Goal: Task Accomplishment & Management: Use online tool/utility

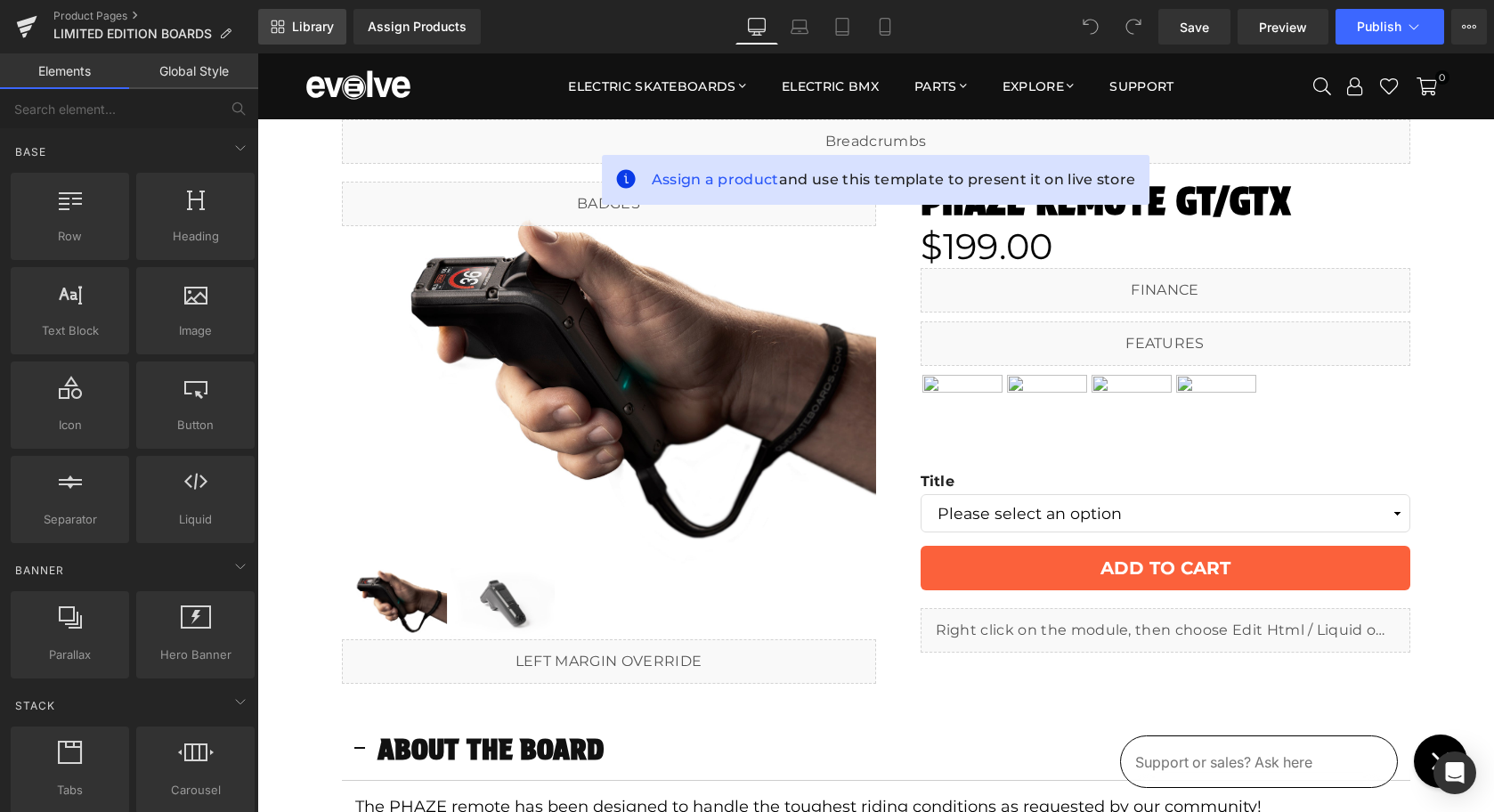
click at [305, 22] on span "Library" at bounding box center [313, 26] width 42 height 16
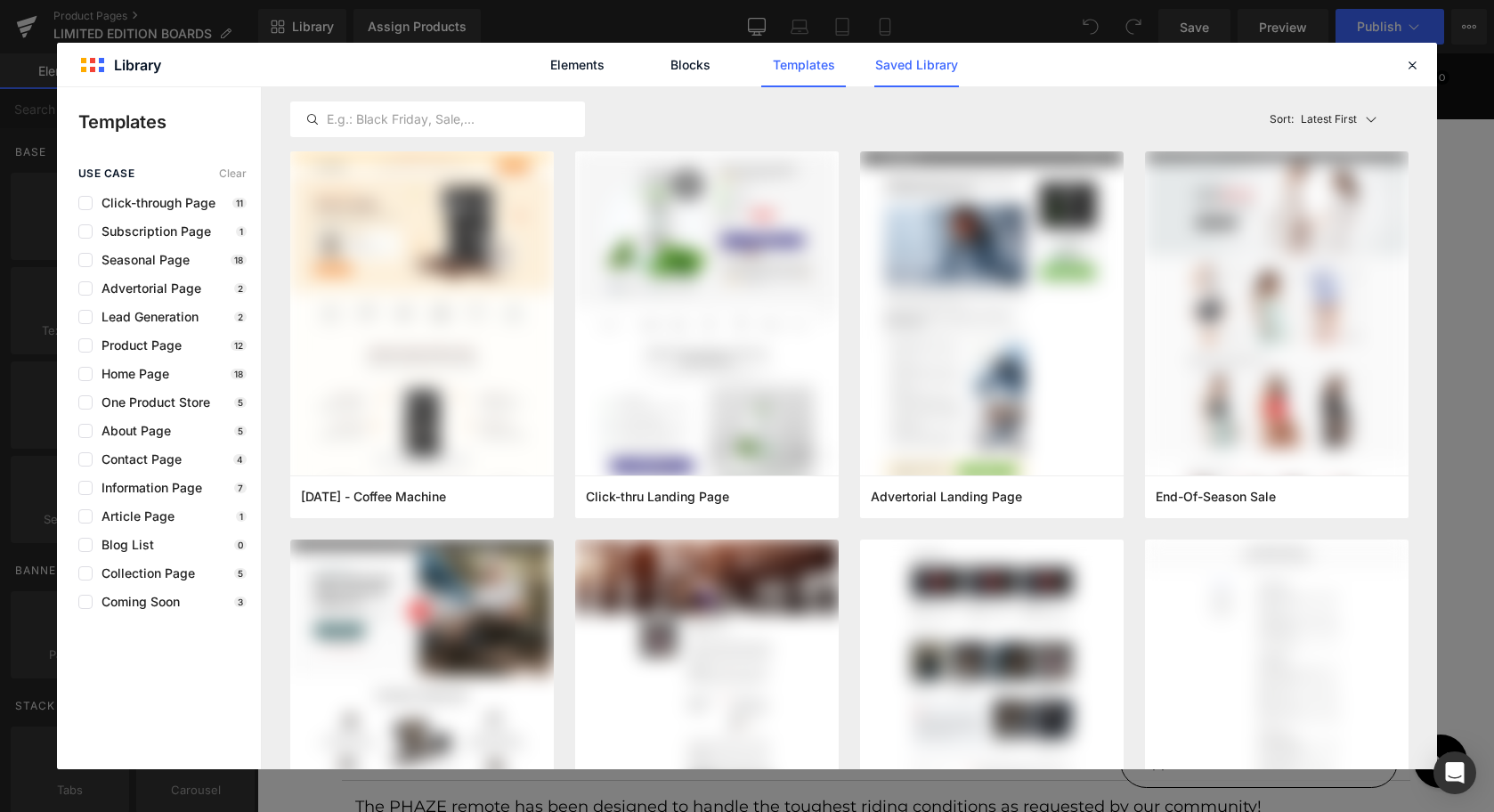
click at [903, 59] on link "Saved Library" at bounding box center [917, 65] width 85 height 44
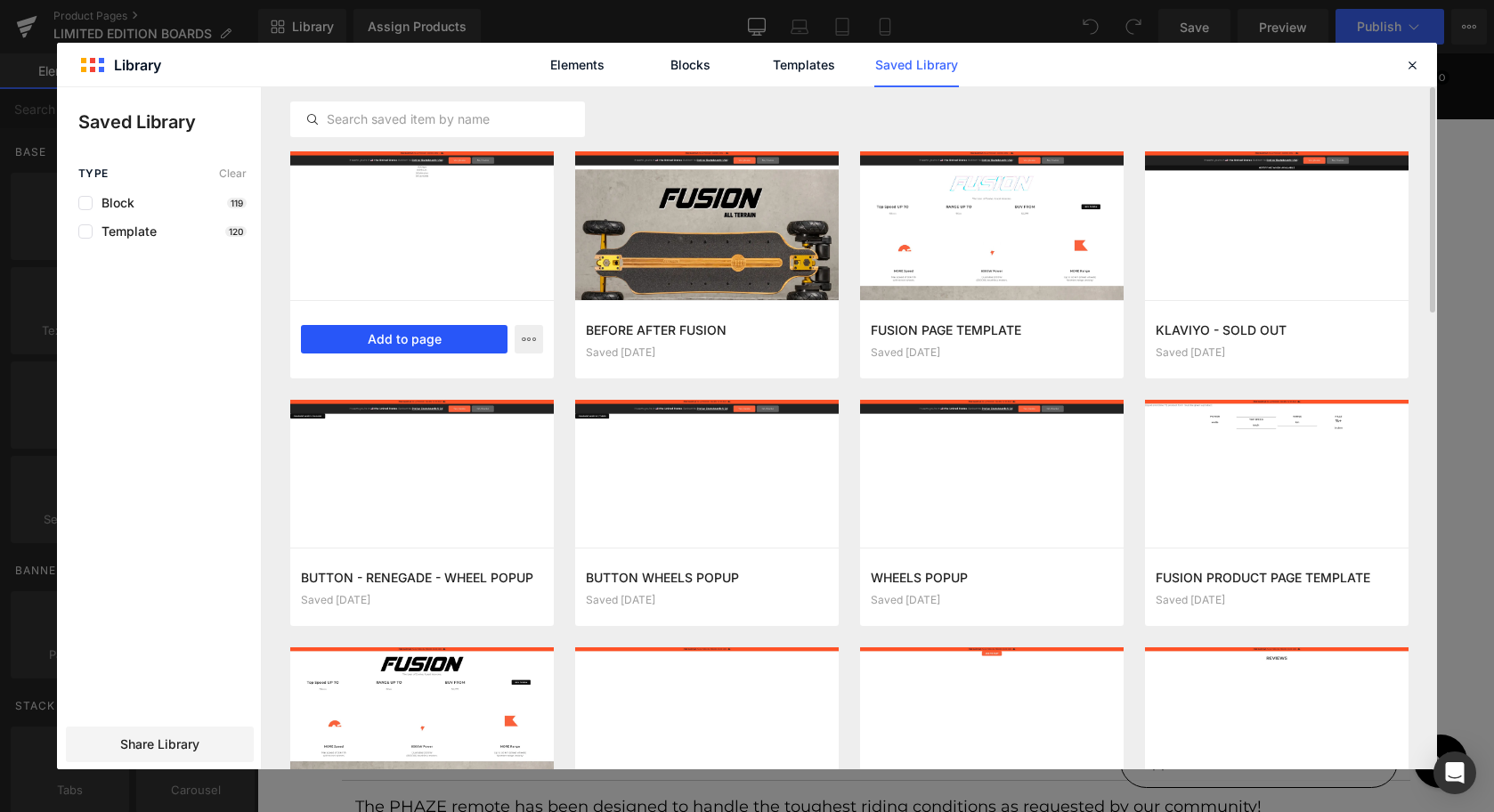
click at [399, 337] on button "Add to page" at bounding box center [404, 338] width 207 height 29
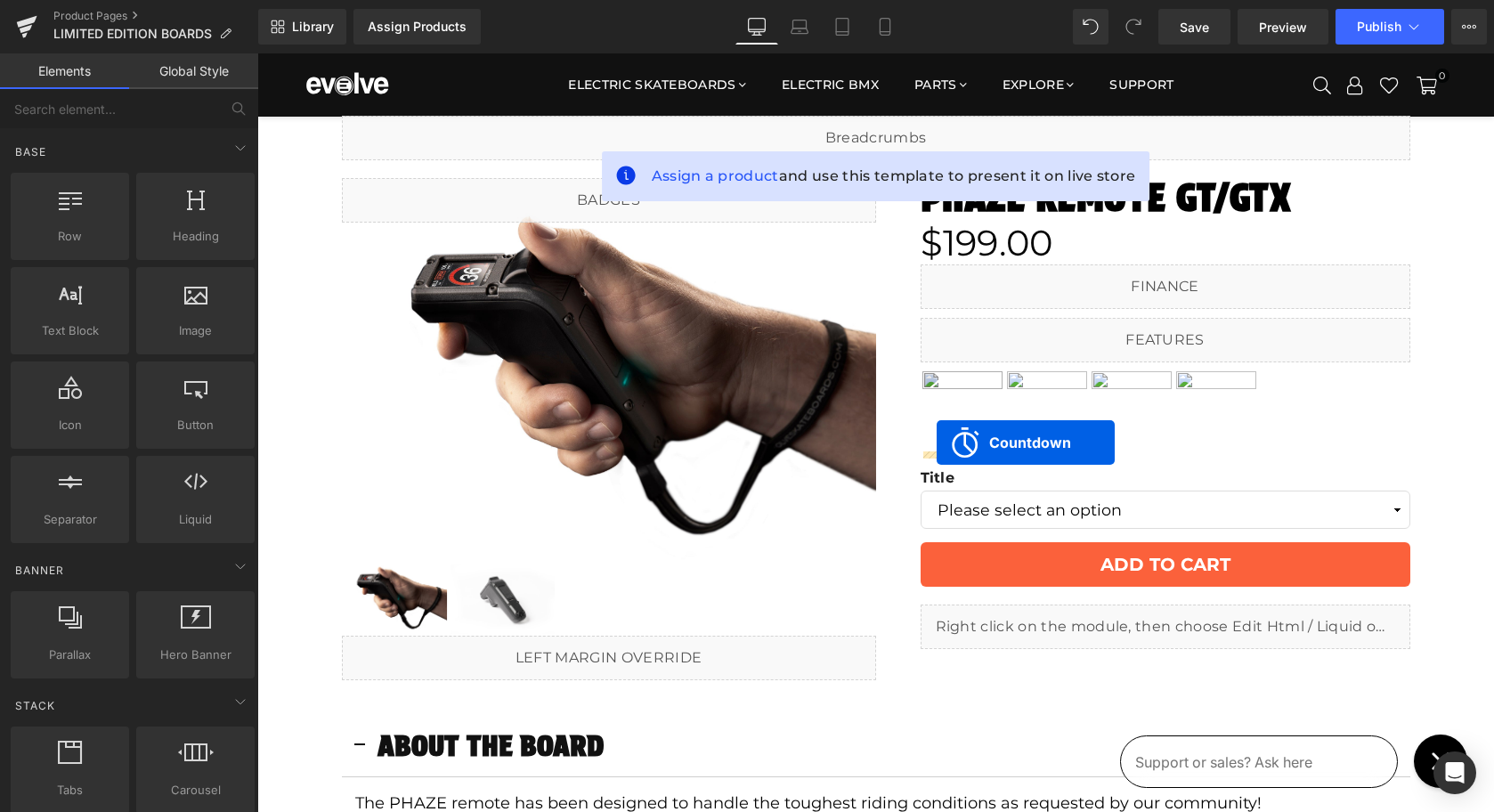
drag, startPoint x: 812, startPoint y: 499, endPoint x: 937, endPoint y: 442, distance: 137.4
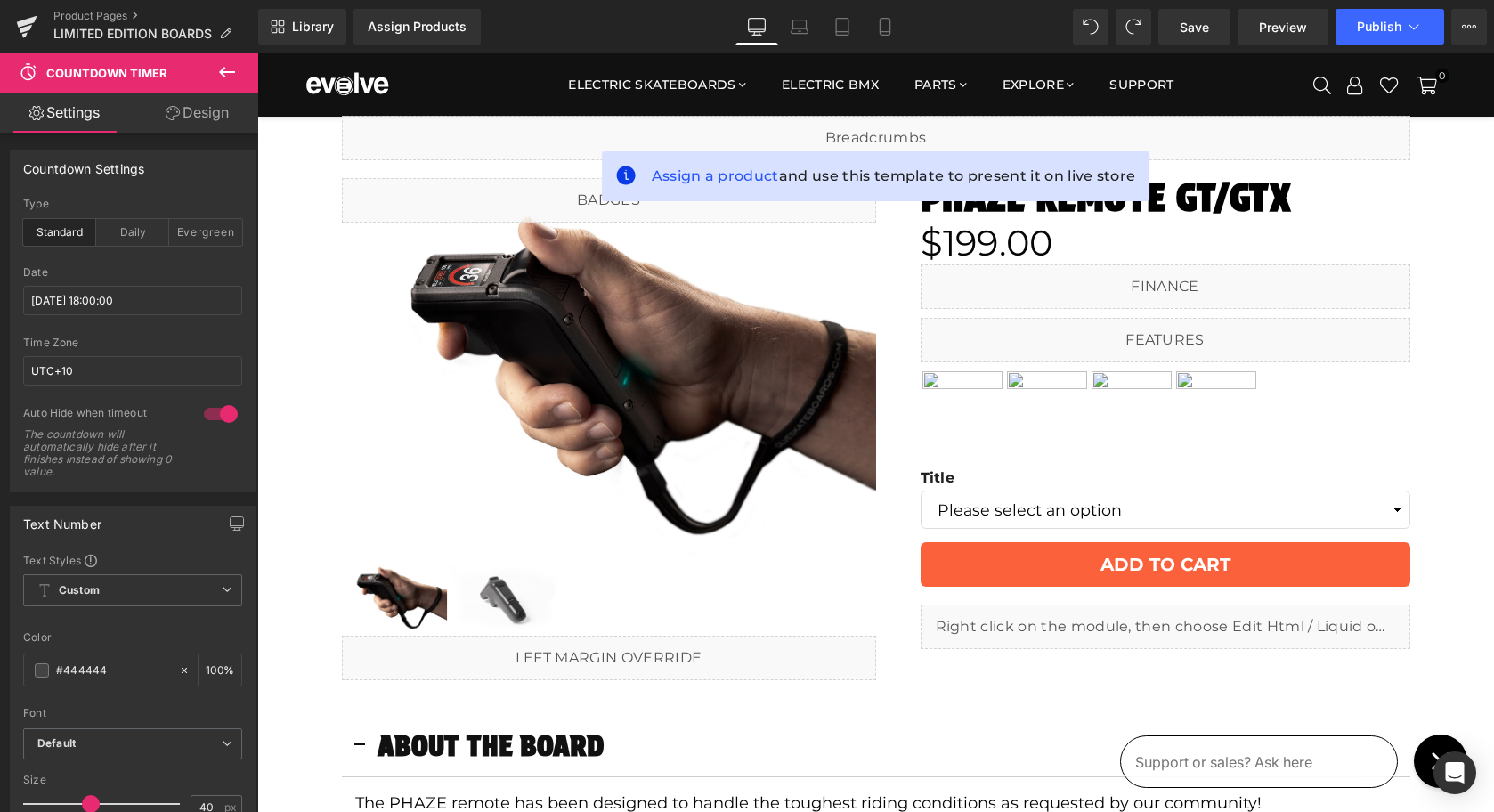
scroll to position [44, 0]
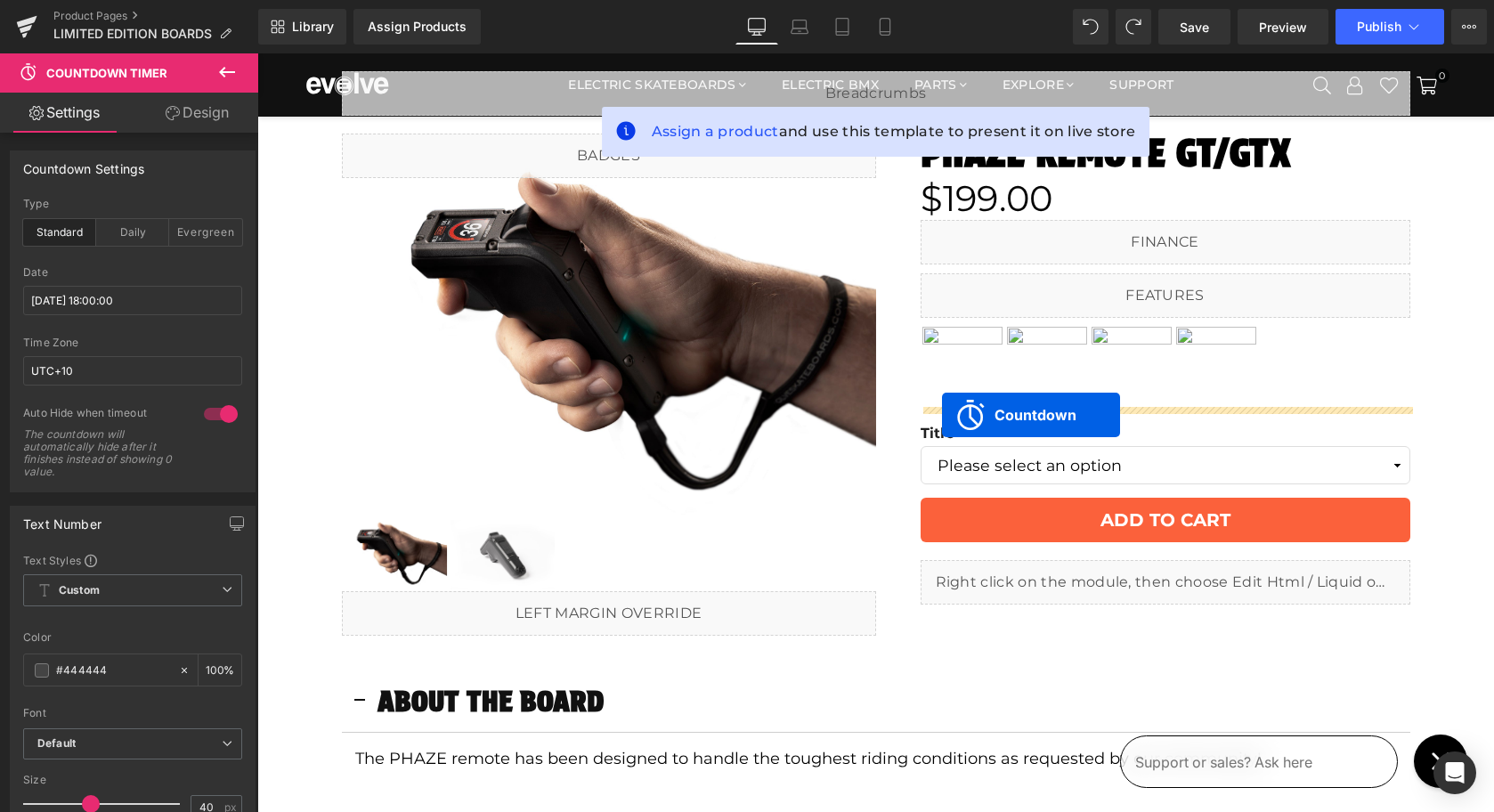
drag, startPoint x: 815, startPoint y: 322, endPoint x: 943, endPoint y: 415, distance: 158.2
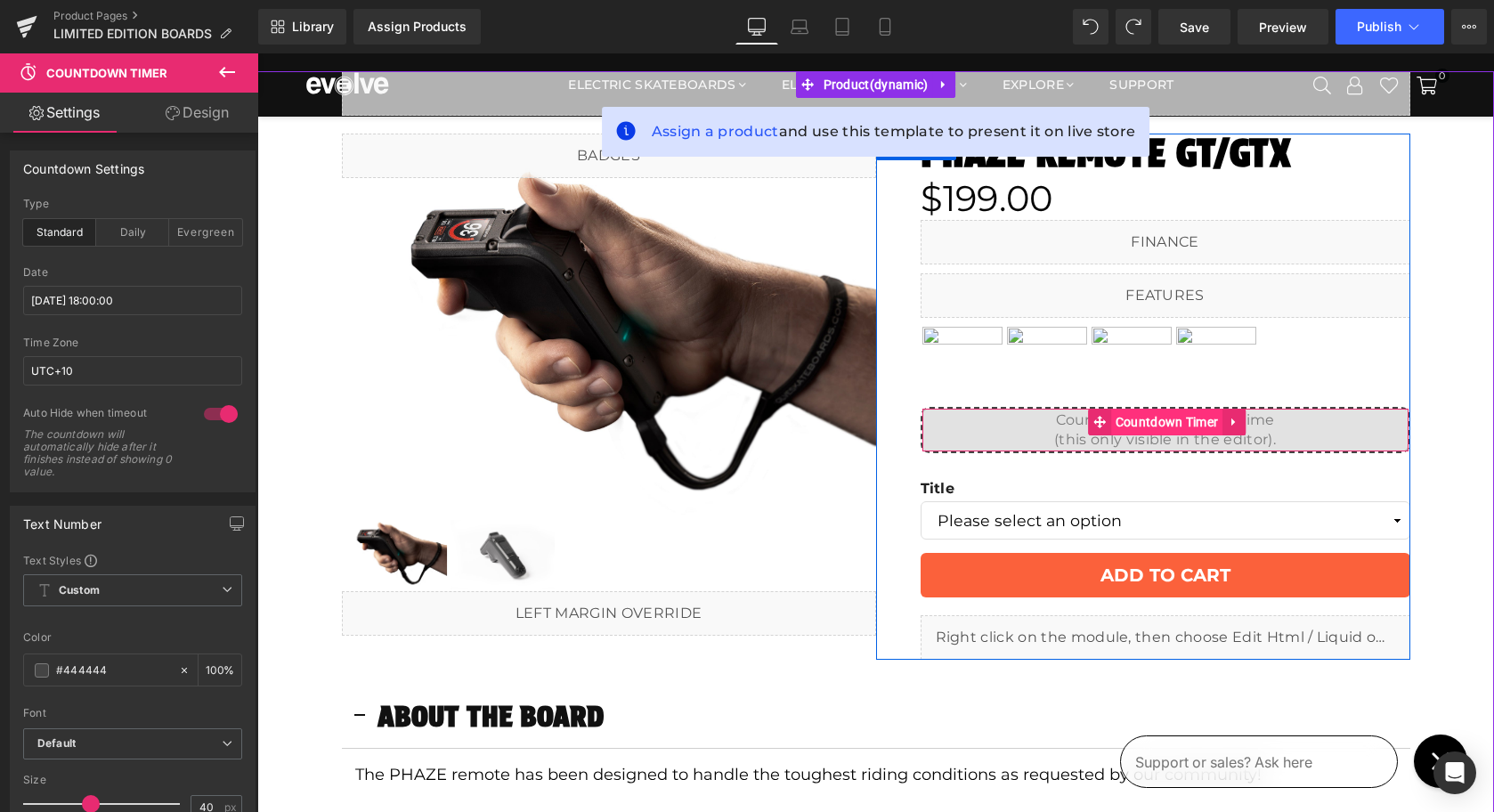
click at [1128, 421] on span "Countdown Timer" at bounding box center [1168, 421] width 113 height 27
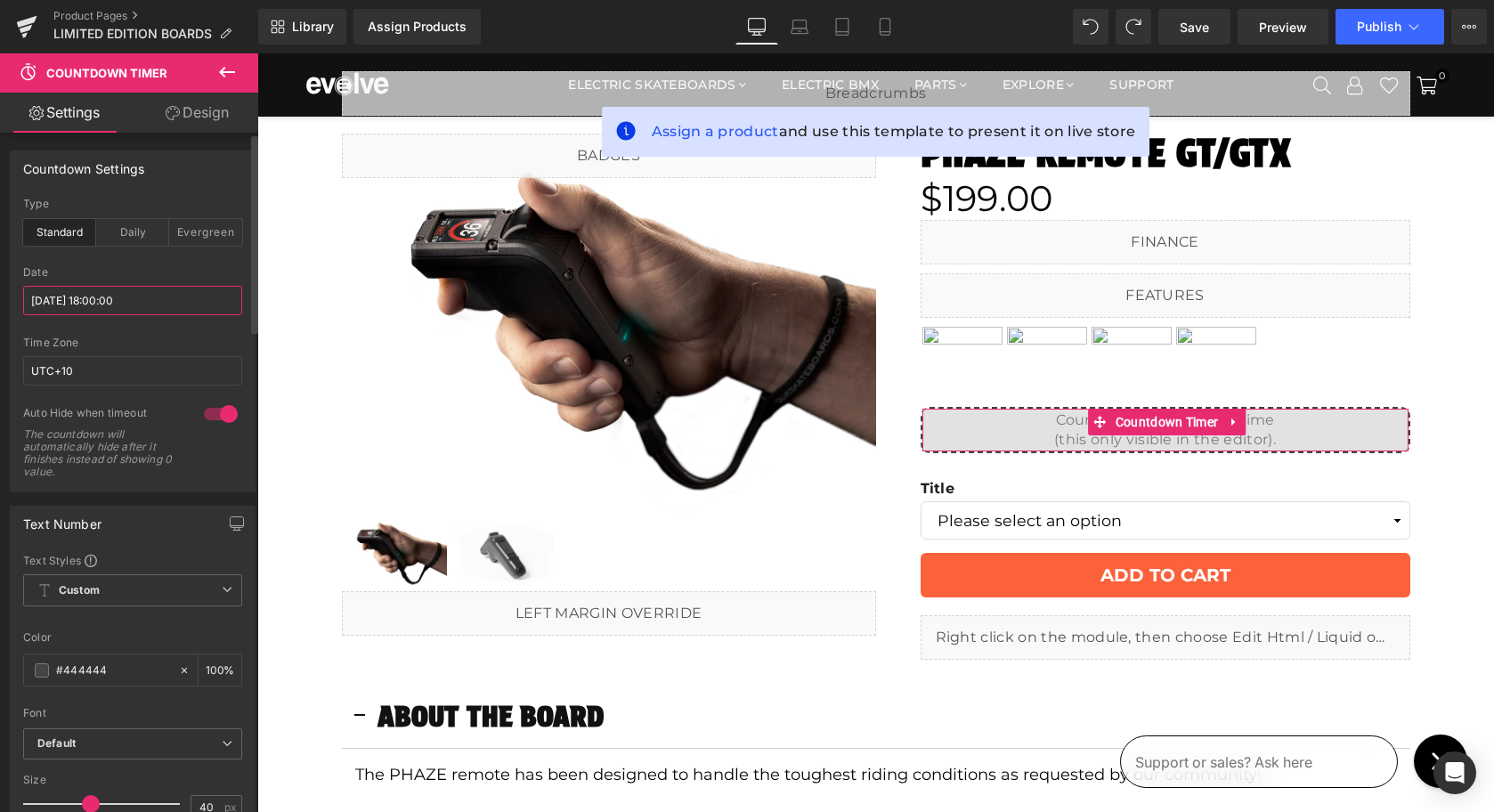
click at [90, 302] on input "[DATE] 18:00:00" at bounding box center [133, 300] width 219 height 29
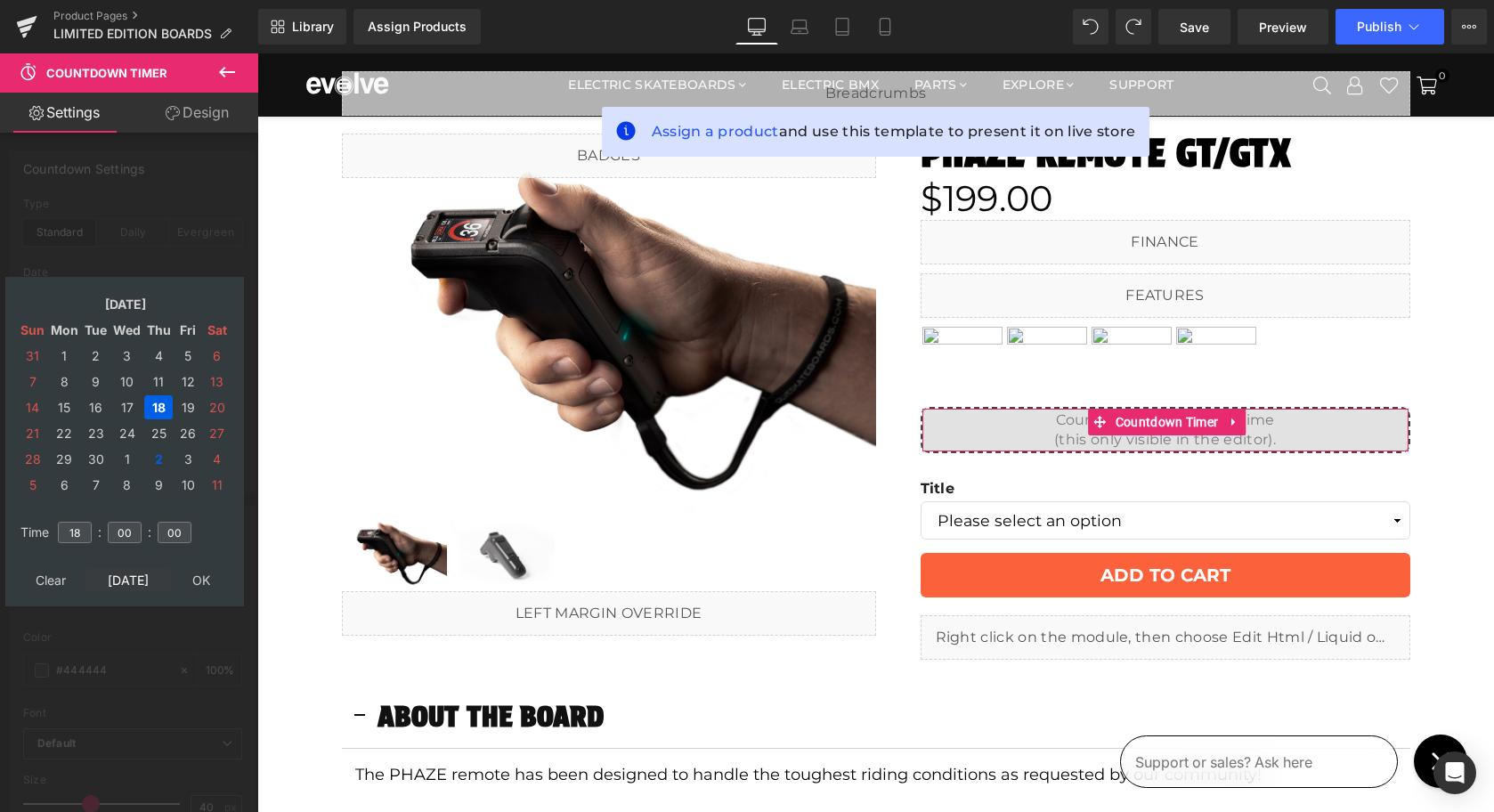
click at [113, 582] on td "[DATE]" at bounding box center [128, 580] width 86 height 24
type input "09"
type input "03"
click at [79, 532] on input "09" at bounding box center [75, 532] width 34 height 21
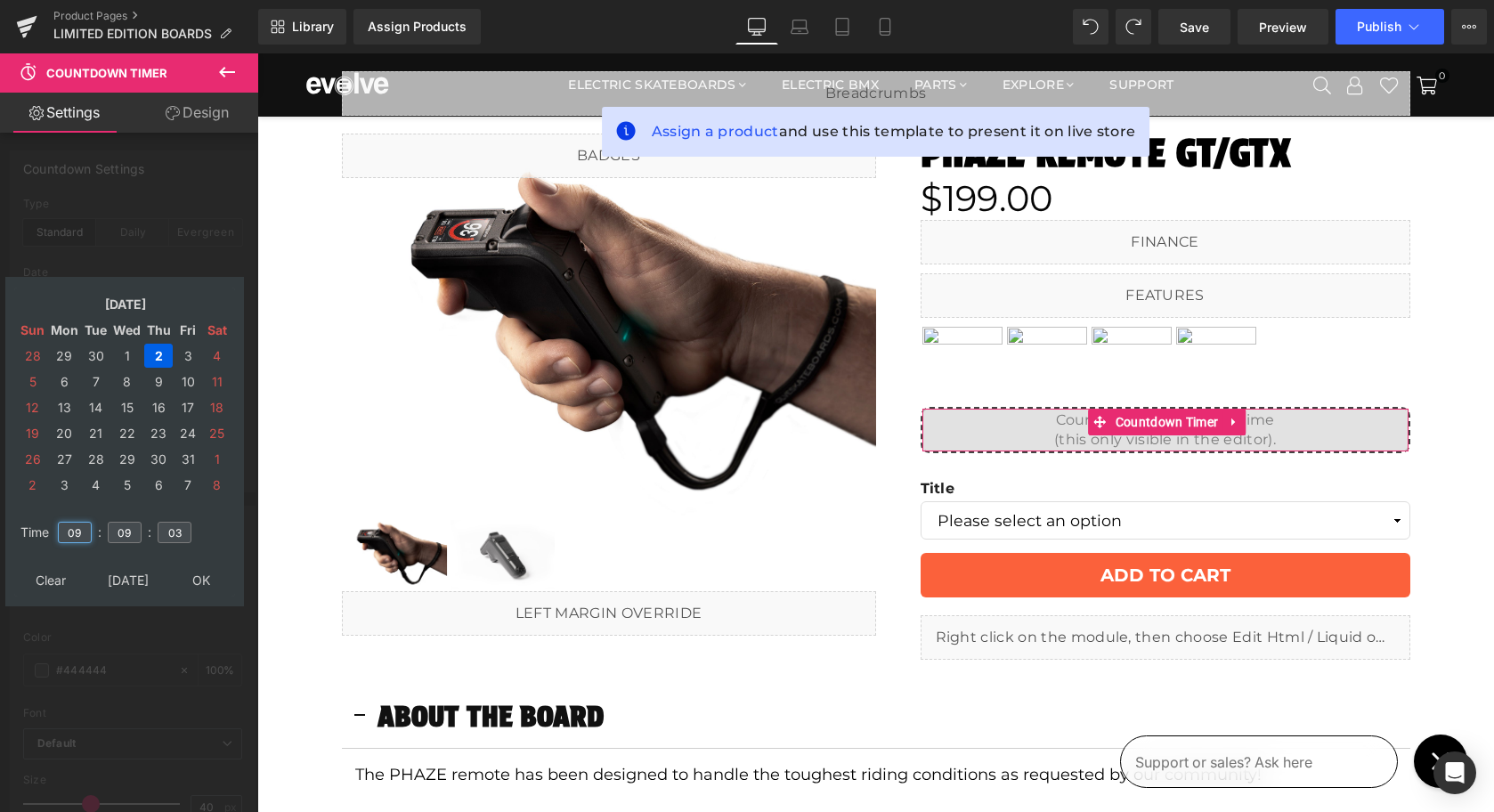
click at [79, 532] on input "09" at bounding box center [75, 532] width 34 height 21
type input "18"
type input "00"
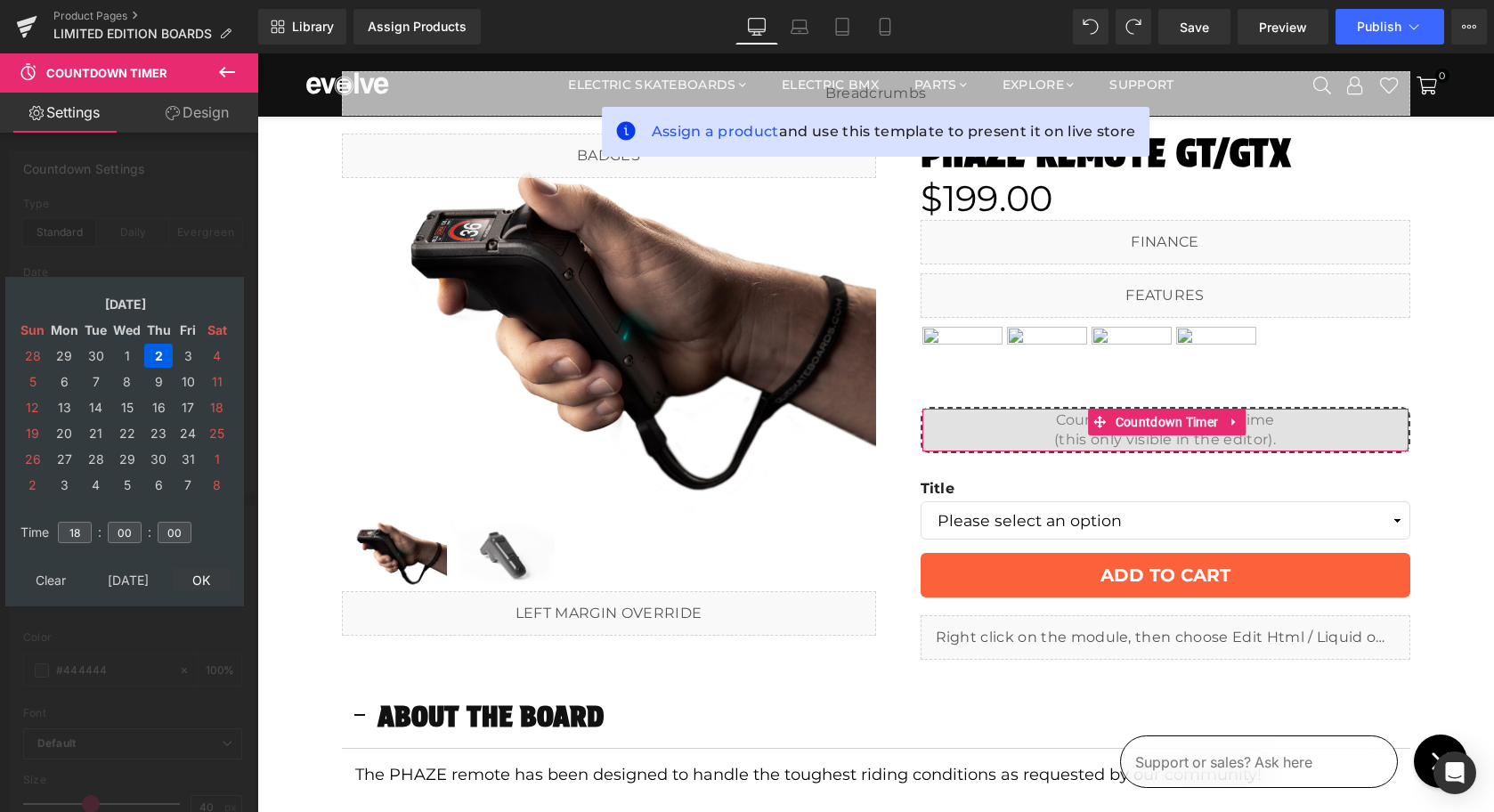
type input "[DATE] 18:00:00"
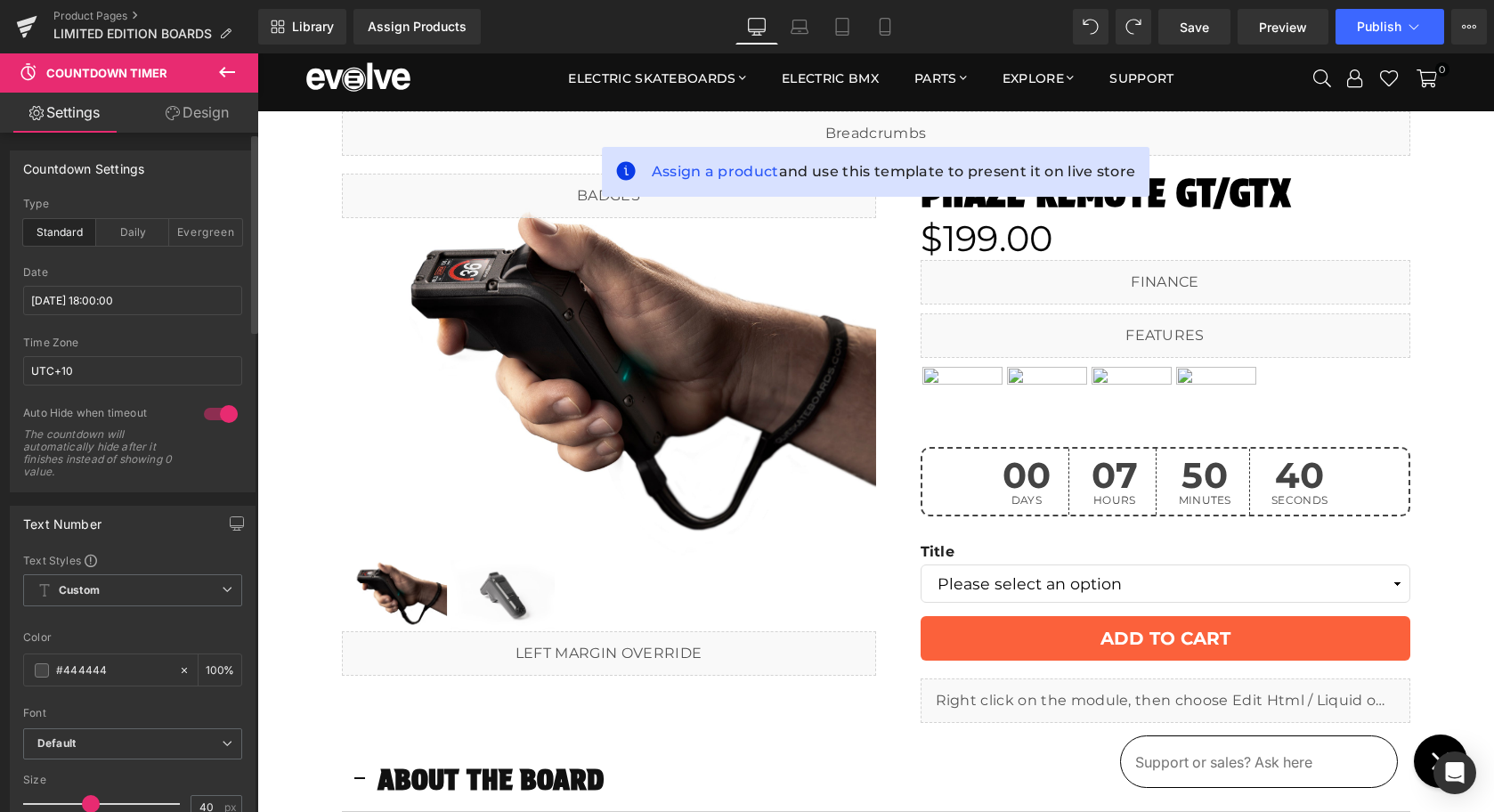
scroll to position [0, 0]
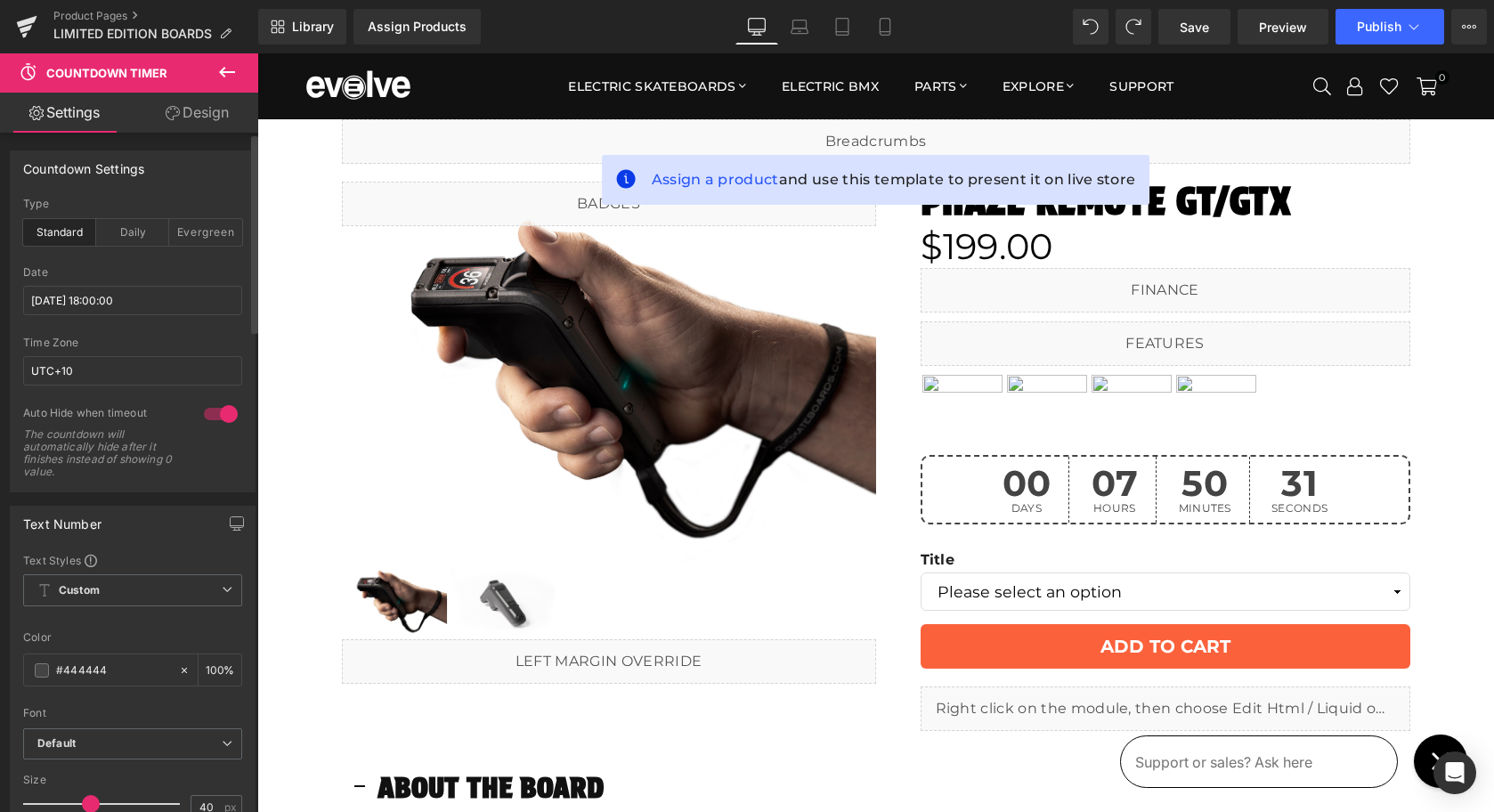
drag, startPoint x: 1455, startPoint y: 86, endPoint x: 1194, endPoint y: 61, distance: 262.2
click at [893, 31] on icon at bounding box center [884, 26] width 18 height 18
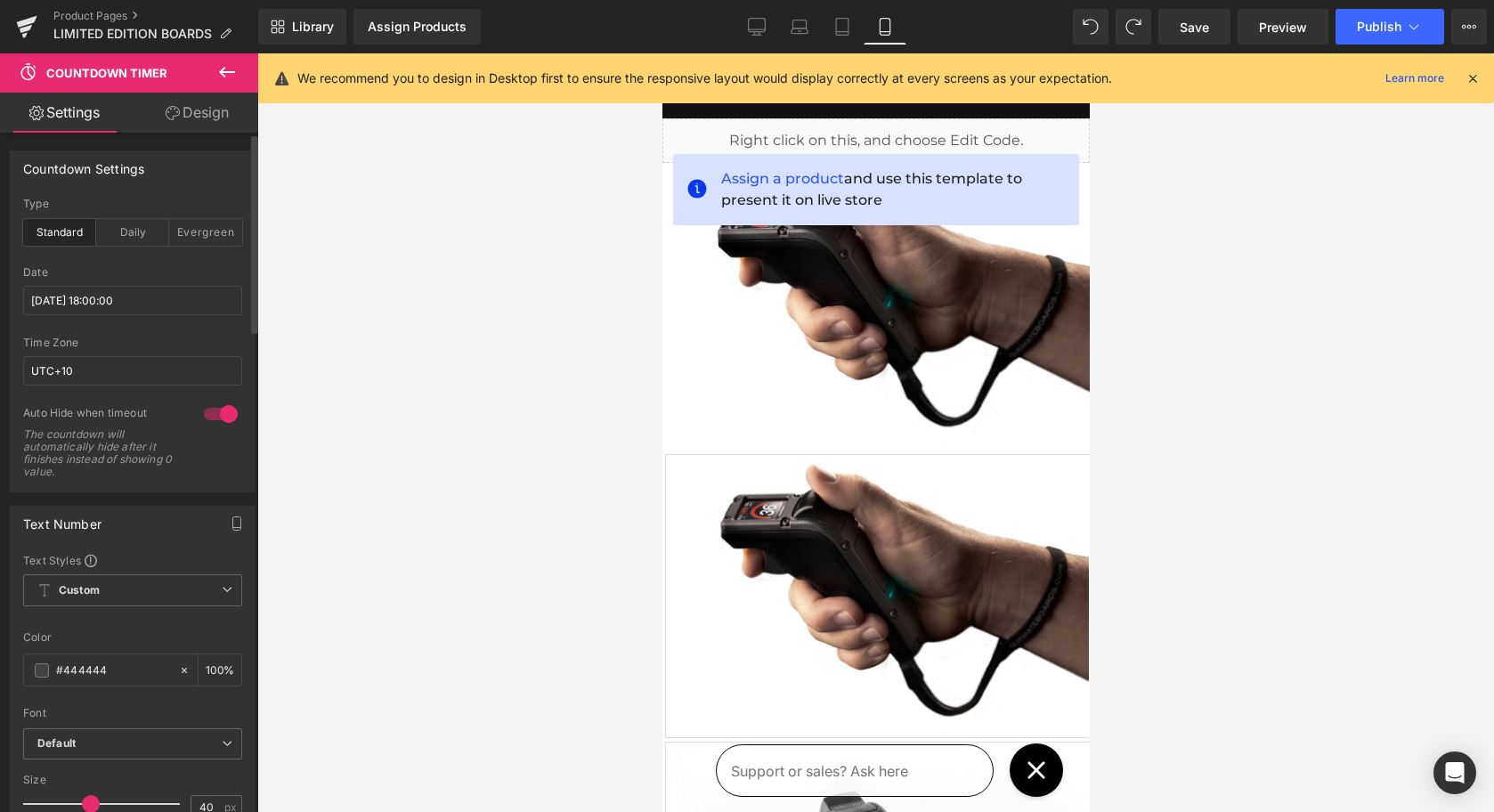
type input "100"
type input "11"
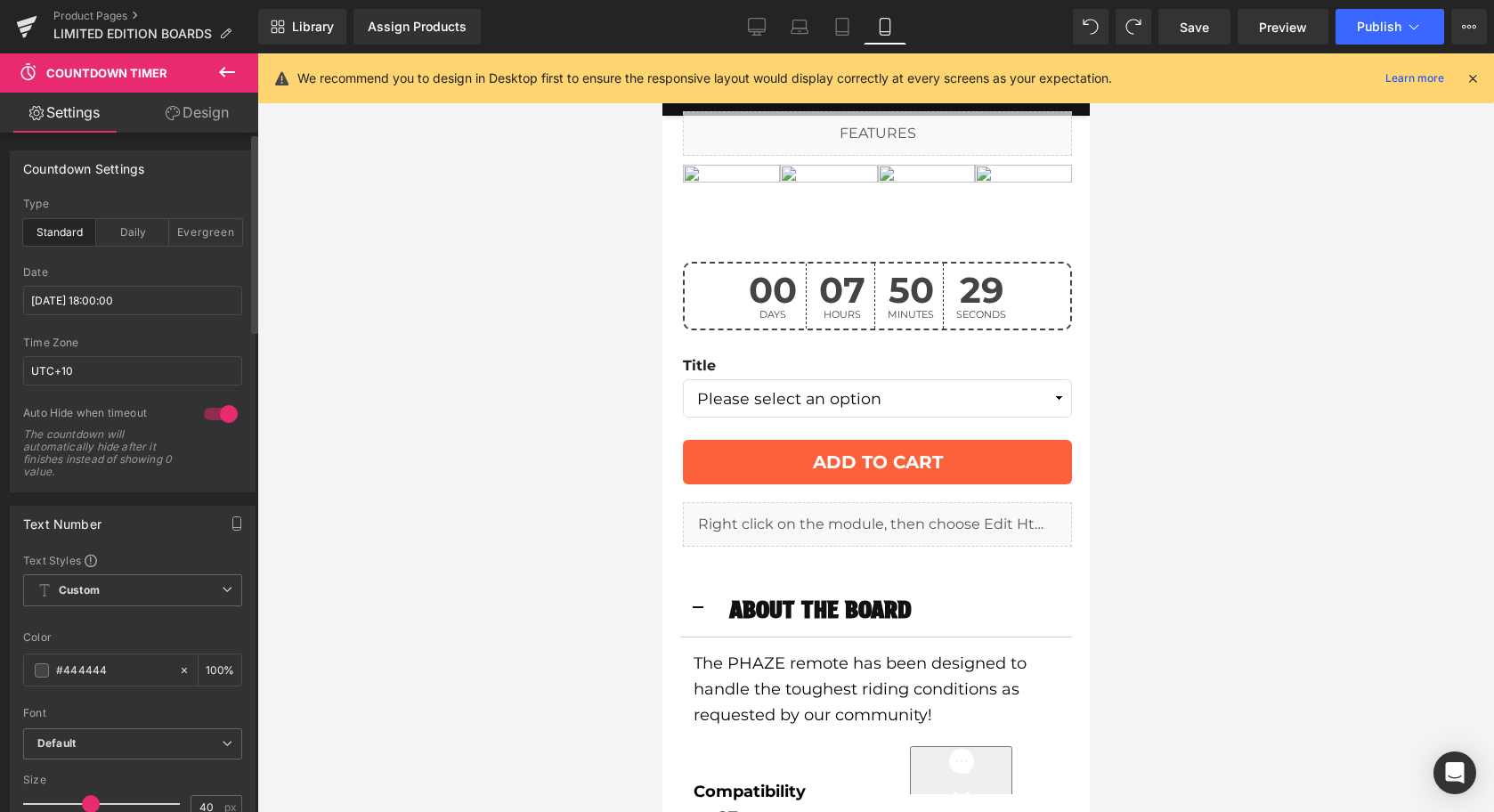
scroll to position [673, 0]
click at [758, 33] on icon at bounding box center [756, 26] width 18 height 18
type input "100"
type input "12"
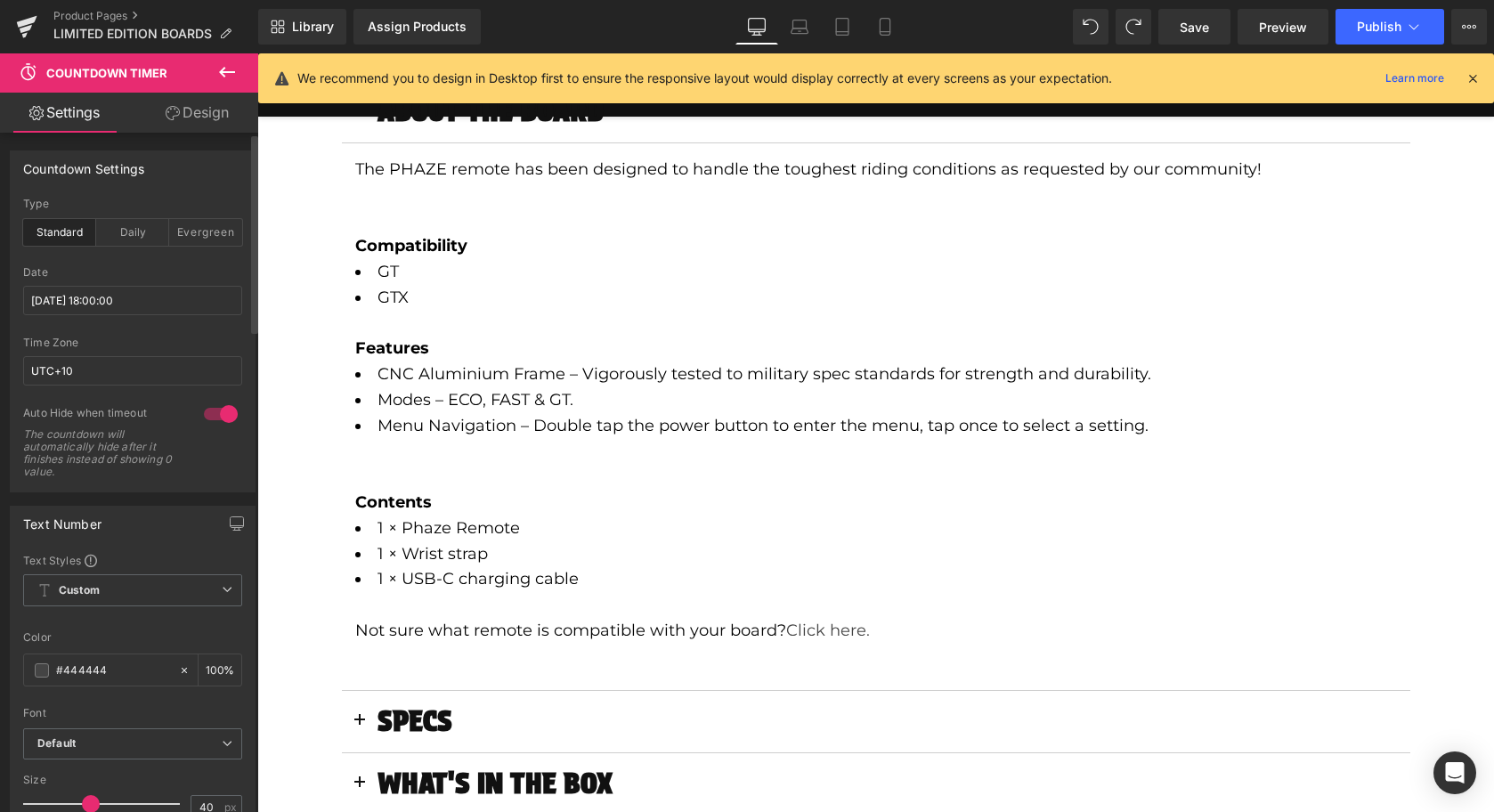
scroll to position [194, 0]
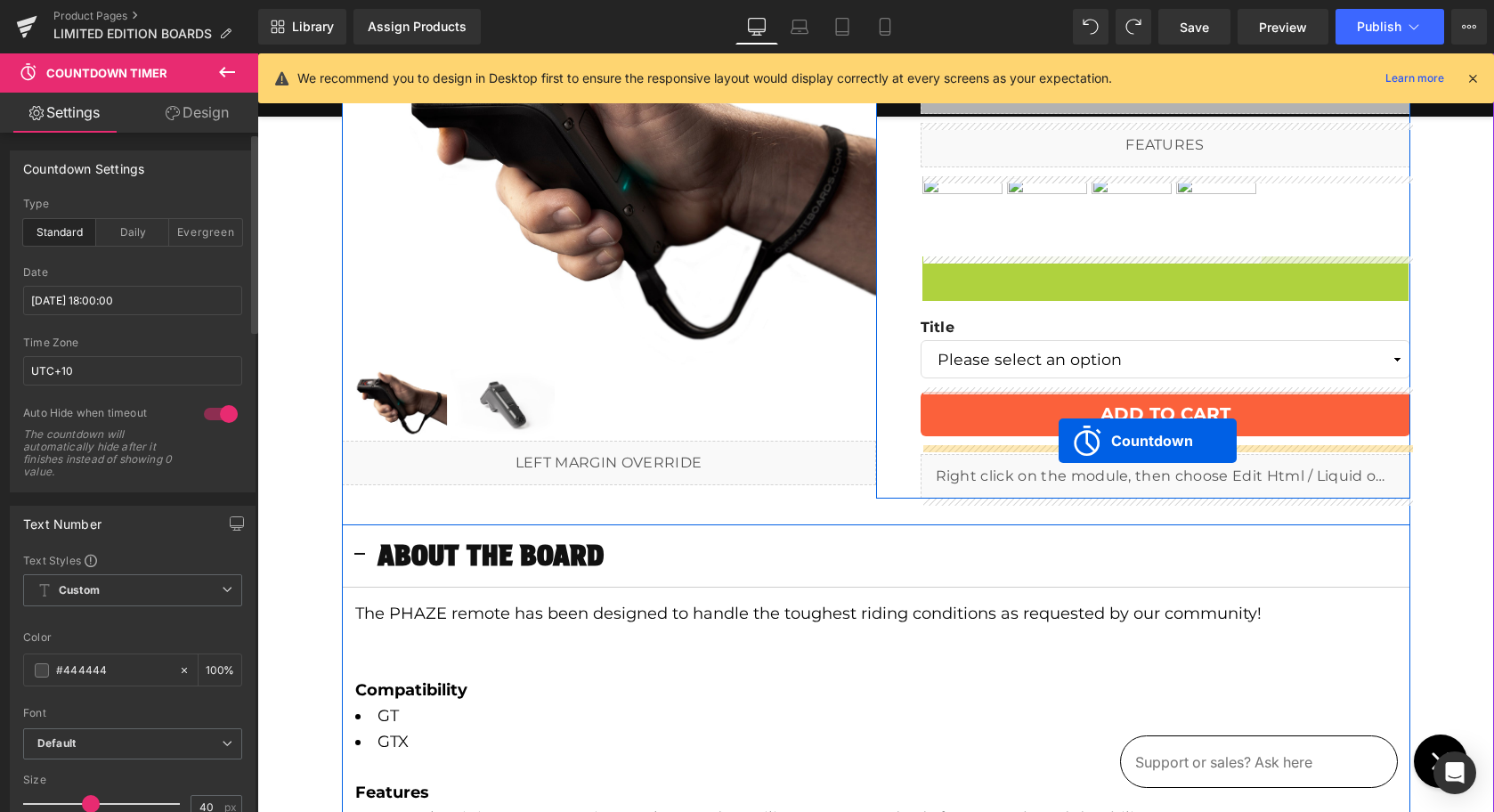
drag, startPoint x: 1099, startPoint y: 271, endPoint x: 1059, endPoint y: 441, distance: 174.6
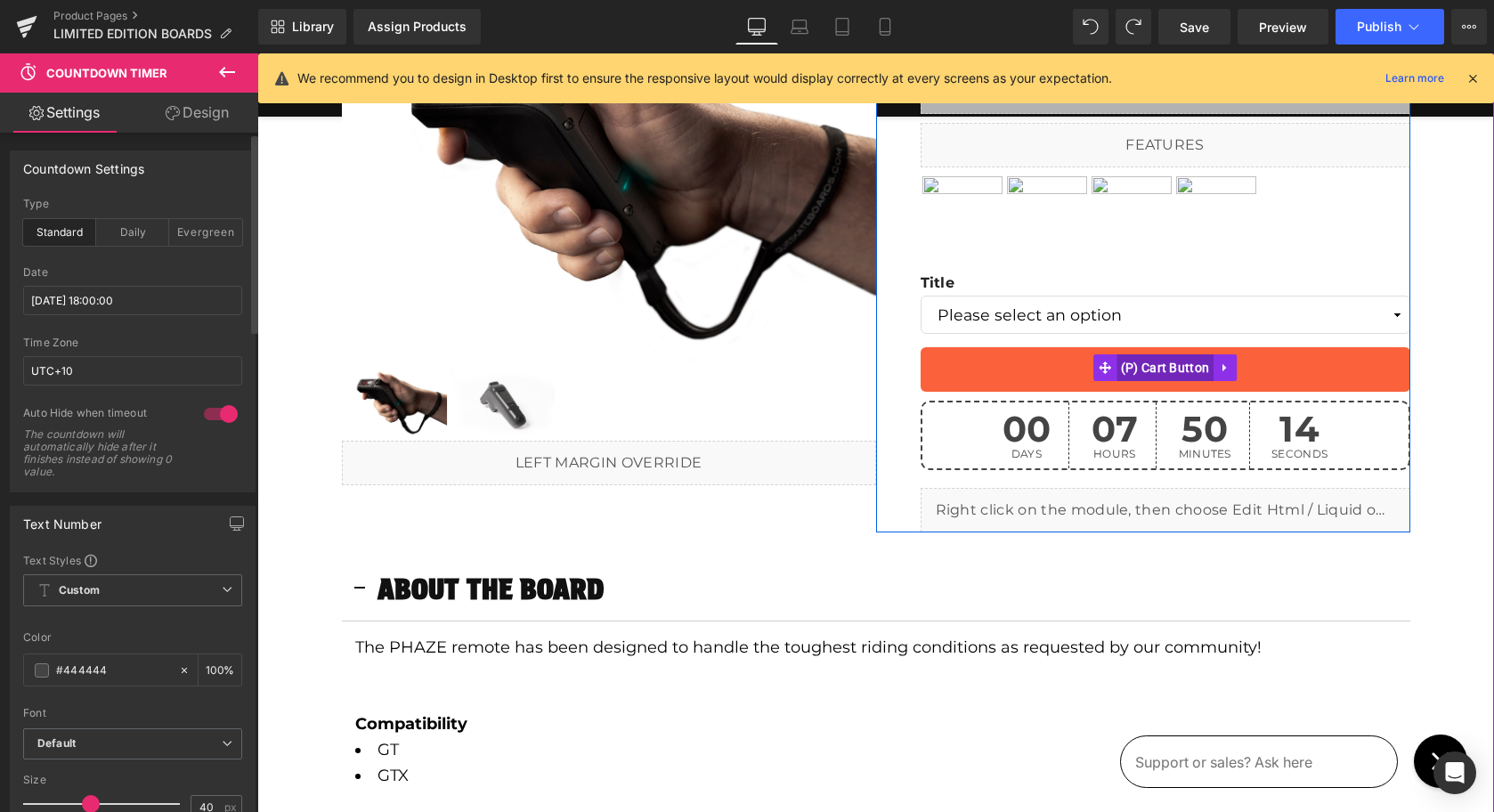
click at [1156, 366] on span "(P) Cart Button" at bounding box center [1166, 367] width 98 height 27
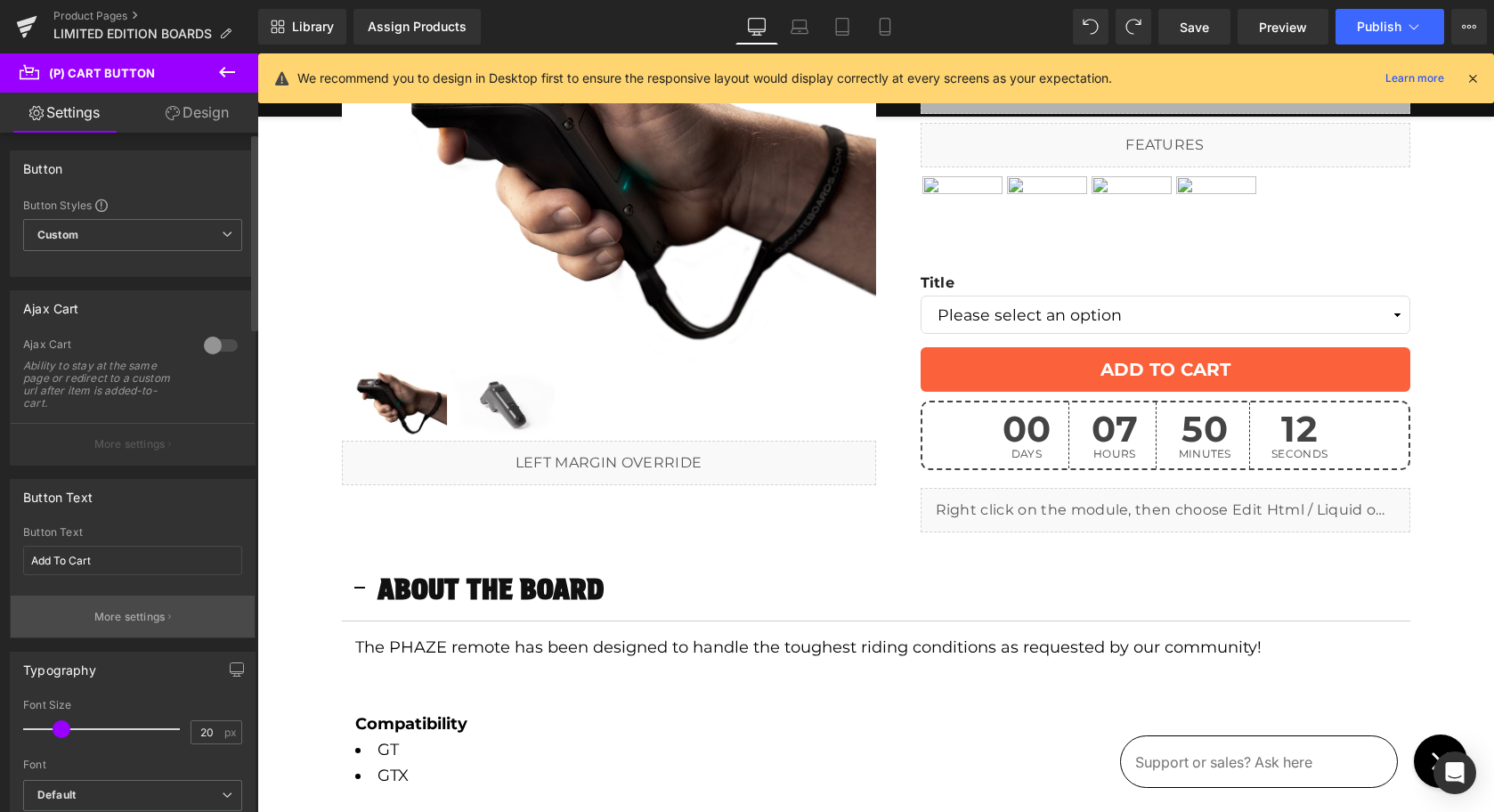
click at [87, 616] on button "More settings" at bounding box center [133, 616] width 244 height 41
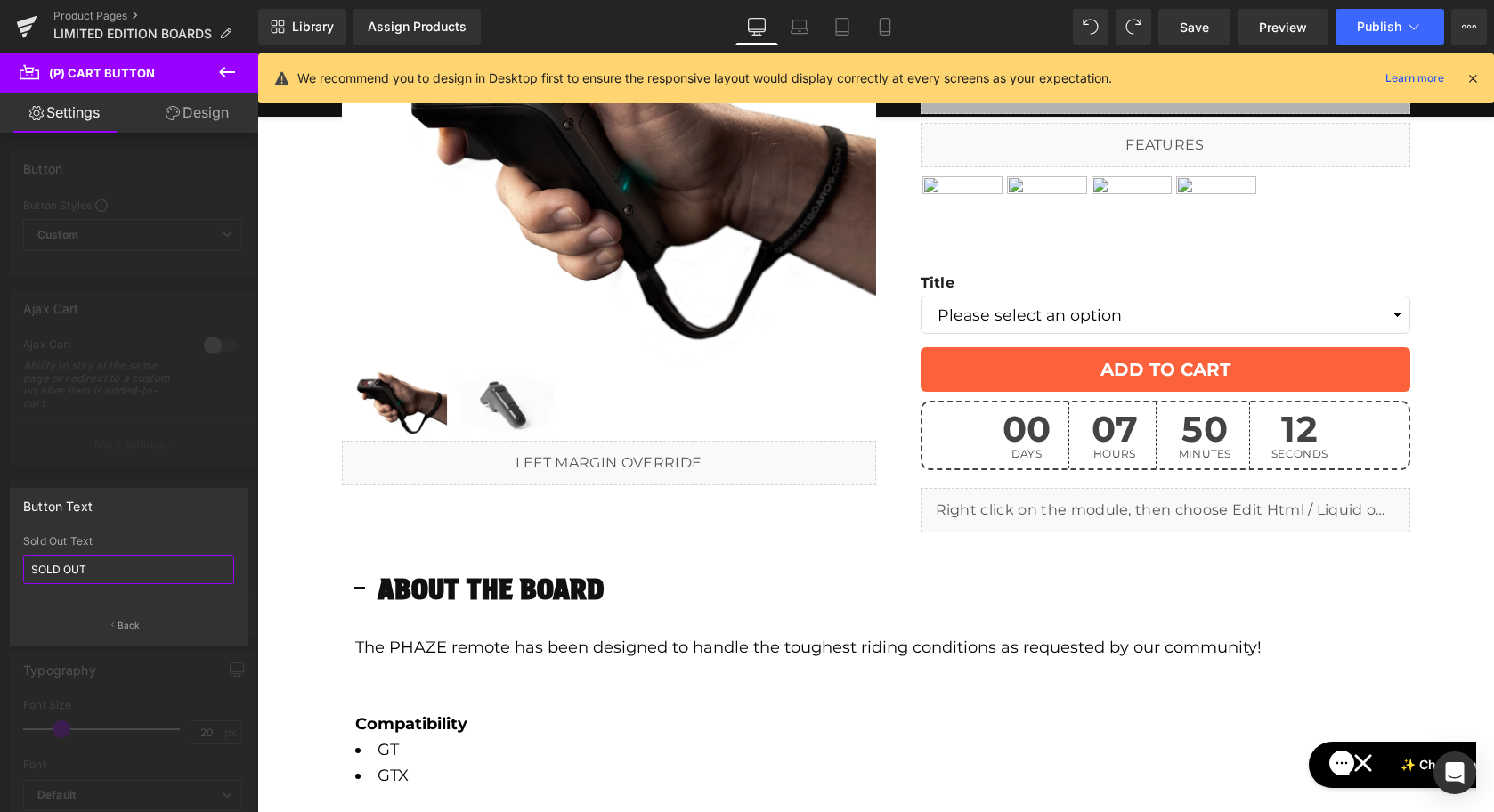
click at [63, 567] on input "SOLD OUT" at bounding box center [128, 570] width 211 height 29
type input "COMING SOON"
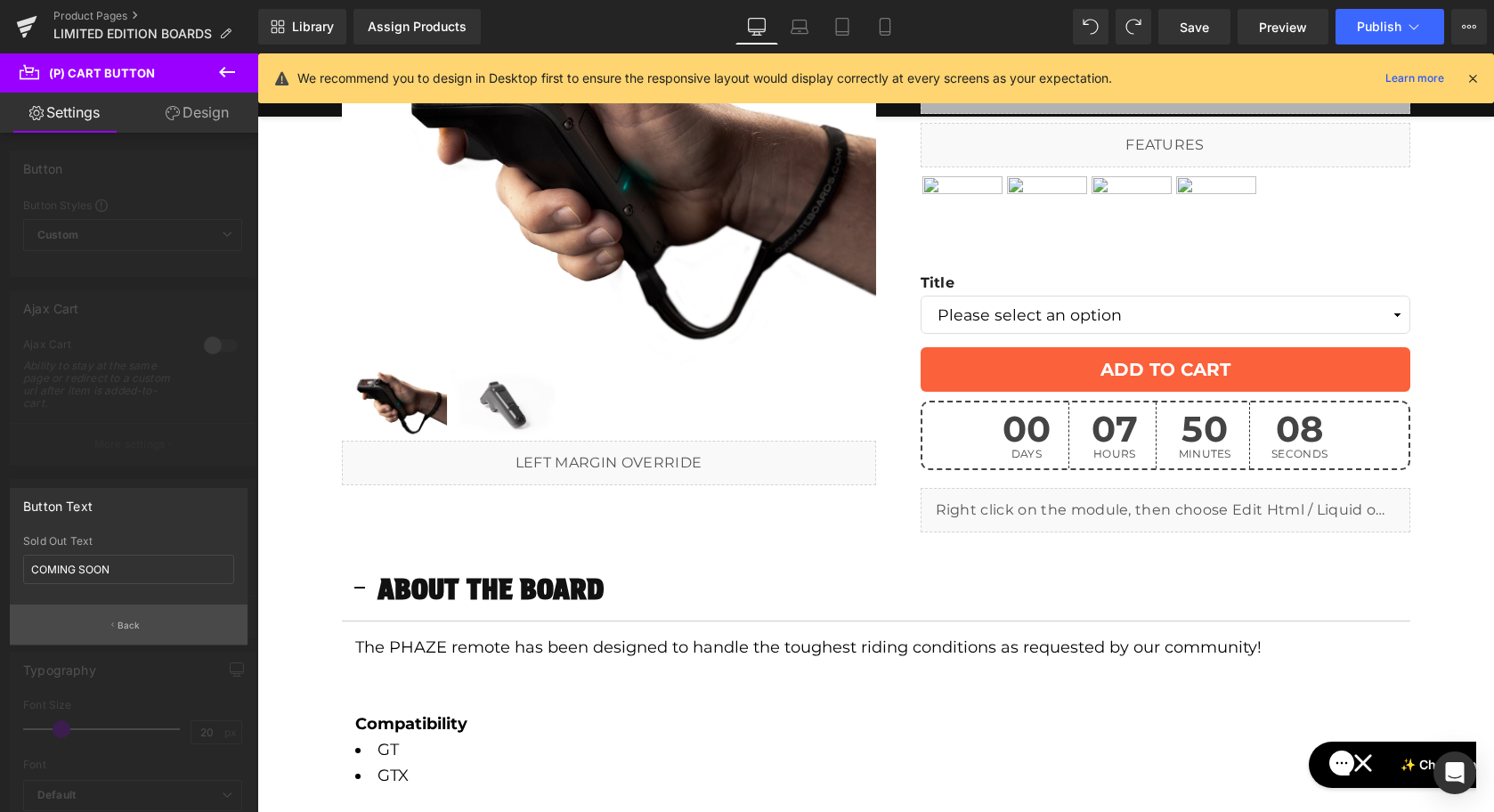
click at [116, 620] on button "Back" at bounding box center [129, 624] width 238 height 40
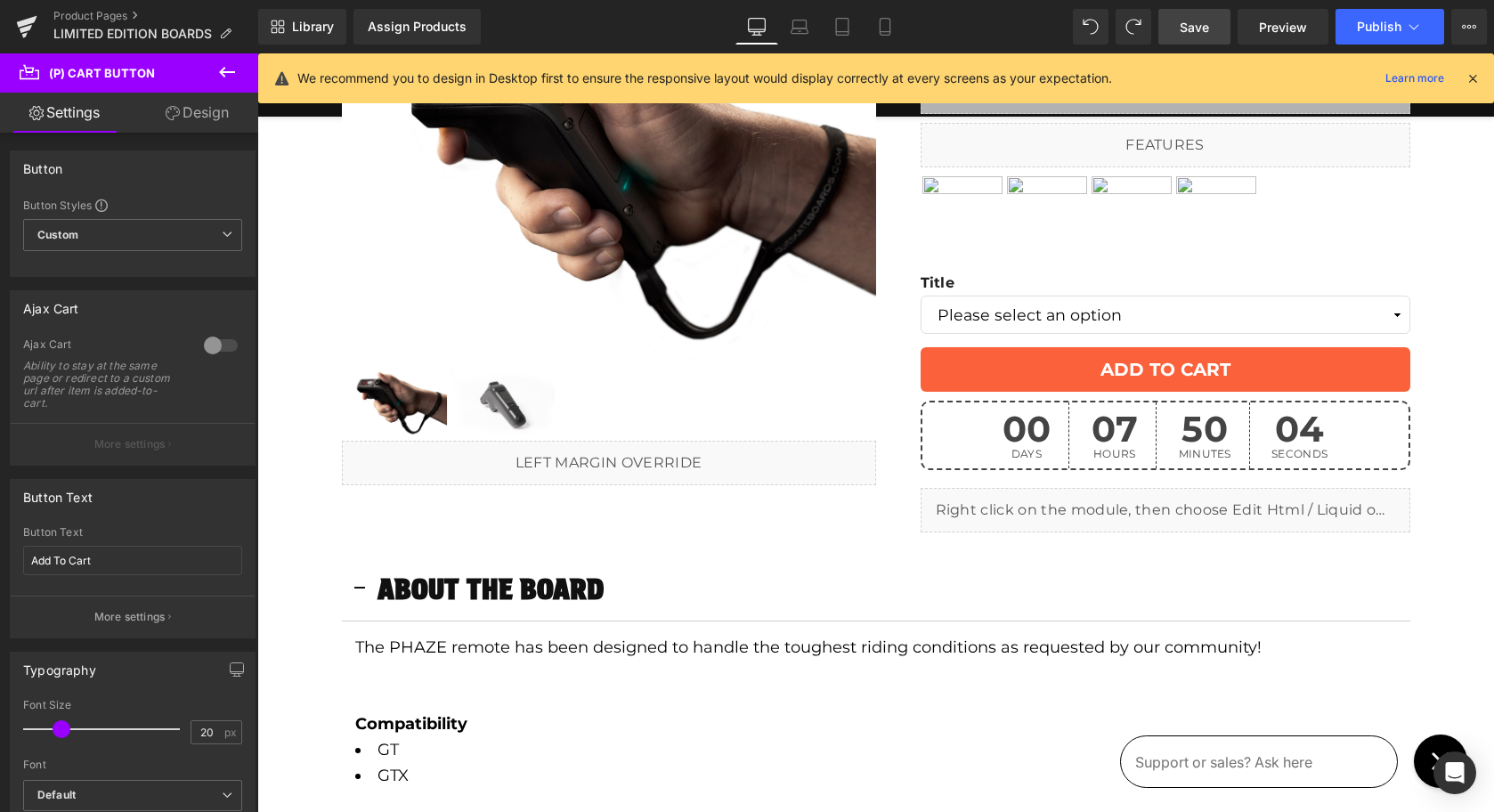
click at [1198, 23] on span "Save" at bounding box center [1194, 27] width 30 height 18
click at [1390, 21] on span "Publish" at bounding box center [1380, 26] width 44 height 14
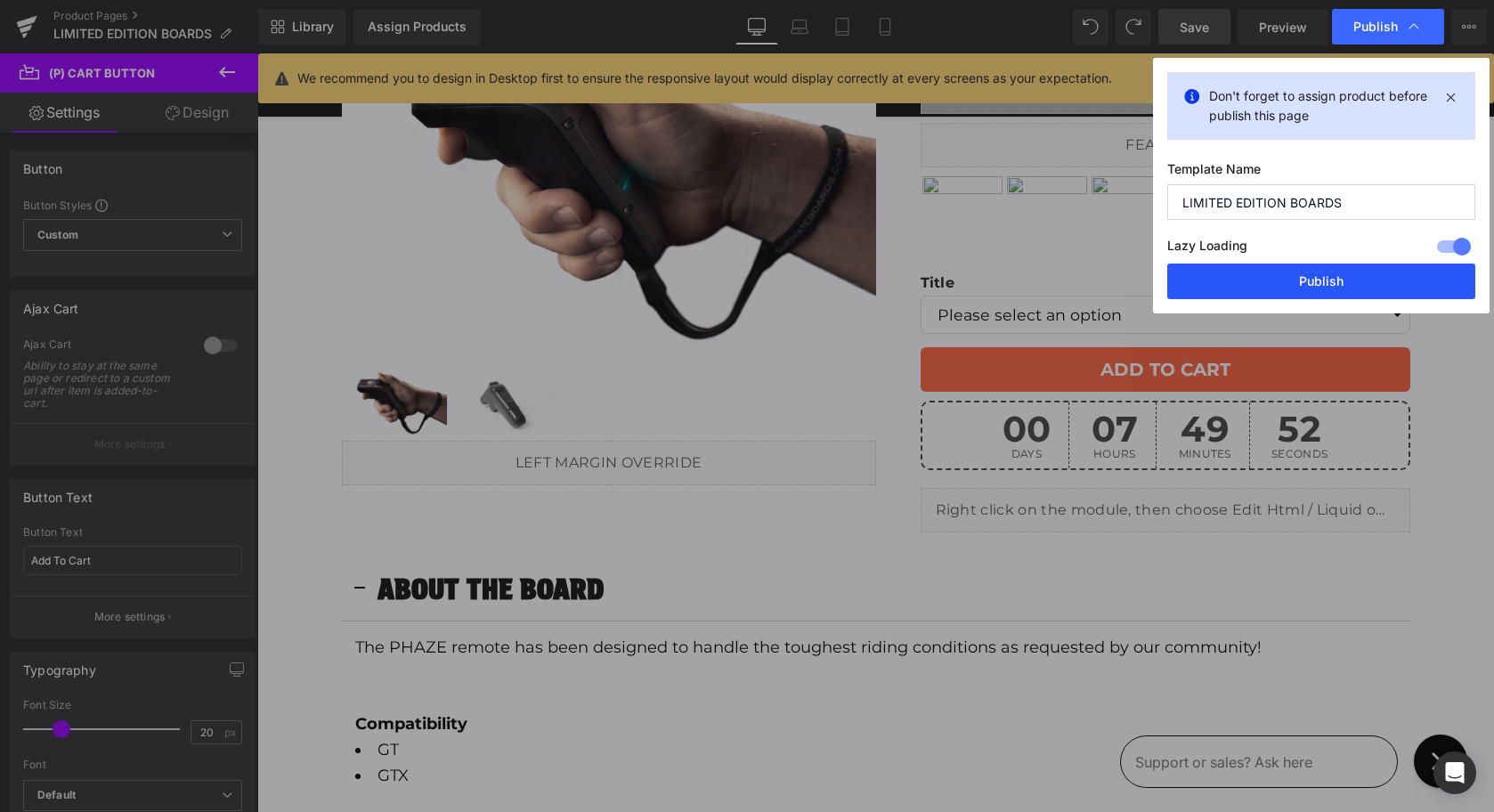
click at [1301, 281] on button "Publish" at bounding box center [1322, 281] width 308 height 36
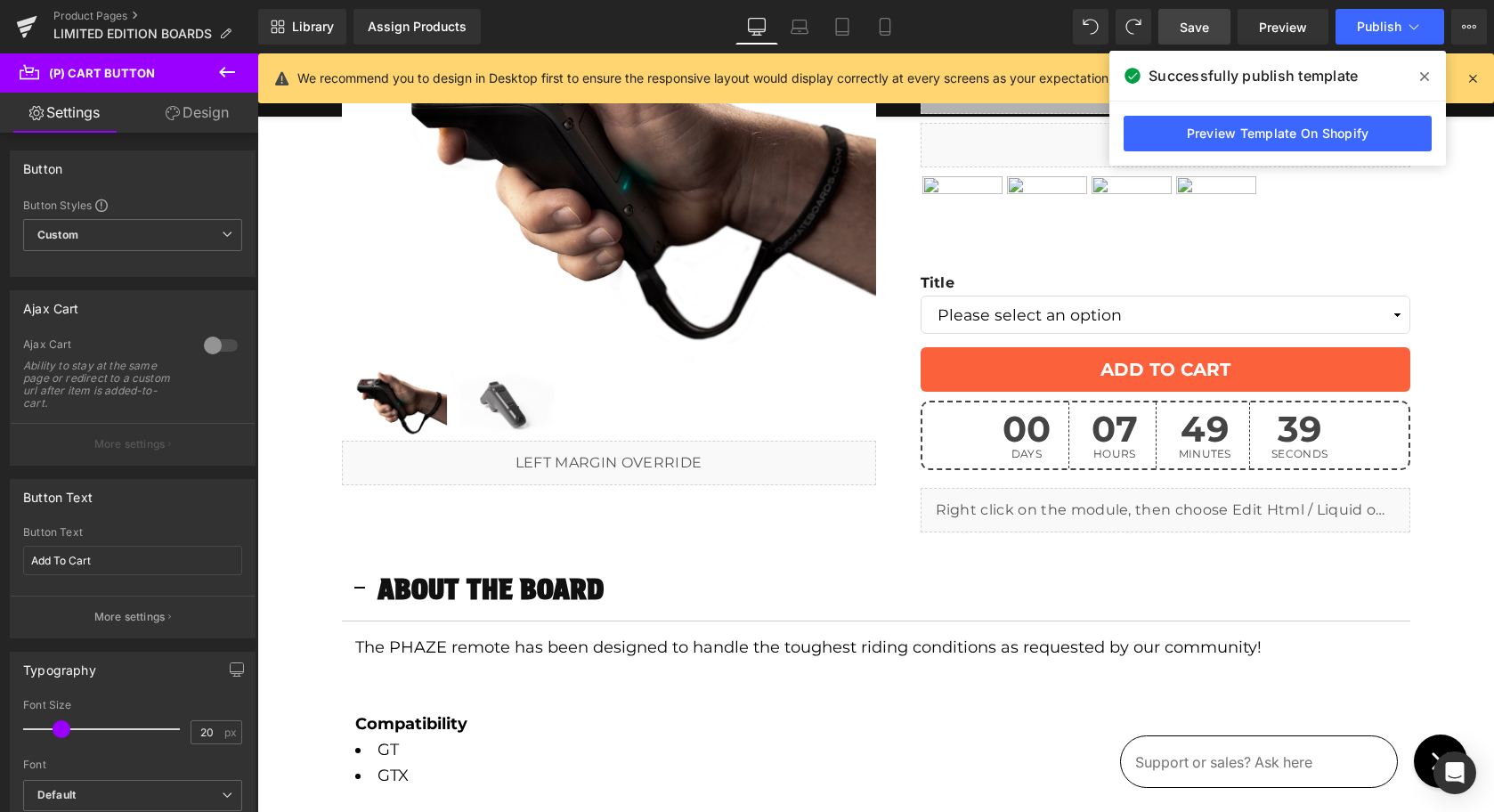
click at [1424, 76] on icon at bounding box center [1425, 76] width 9 height 9
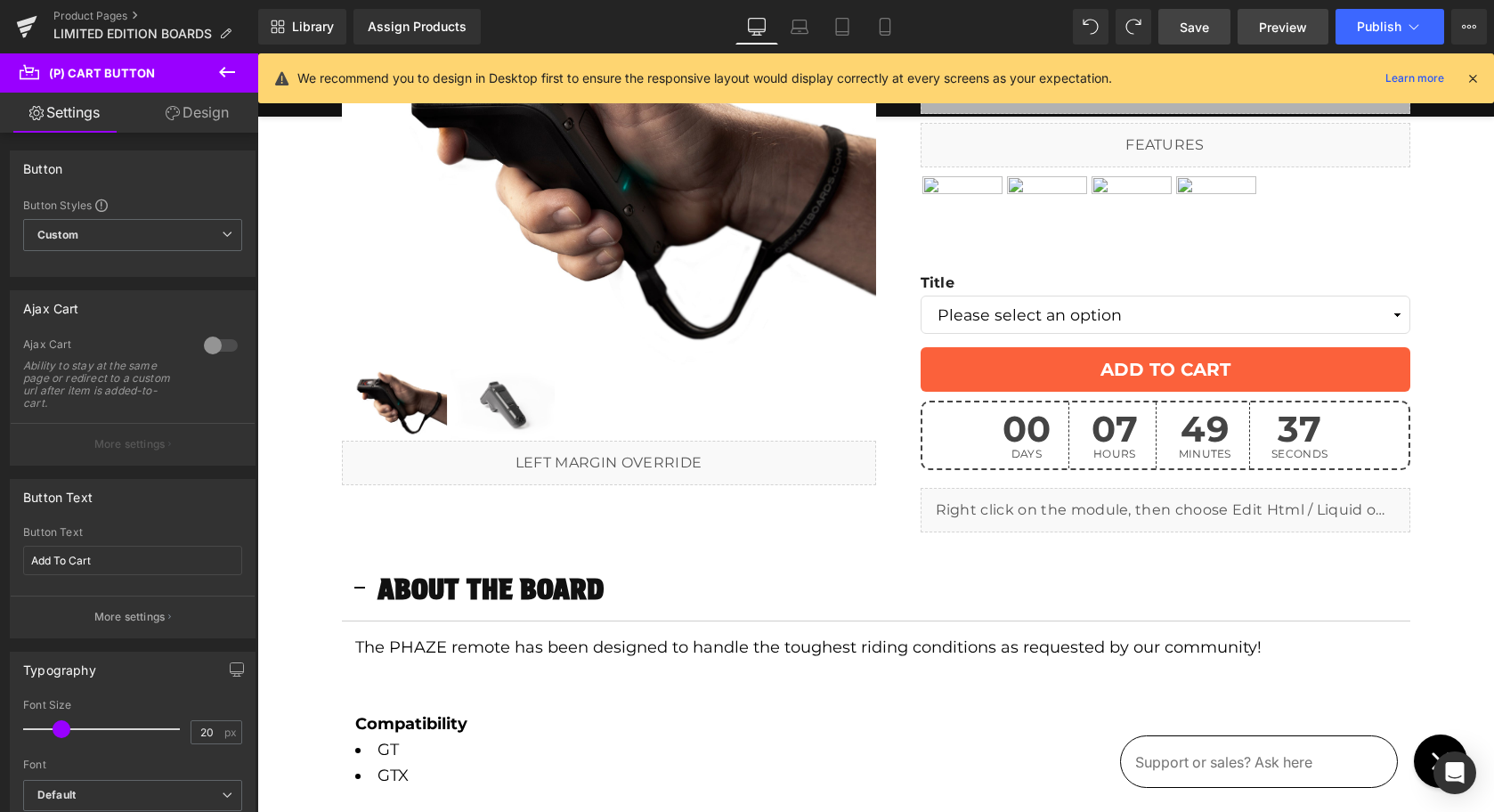
click at [1273, 29] on span "Preview" at bounding box center [1283, 27] width 48 height 18
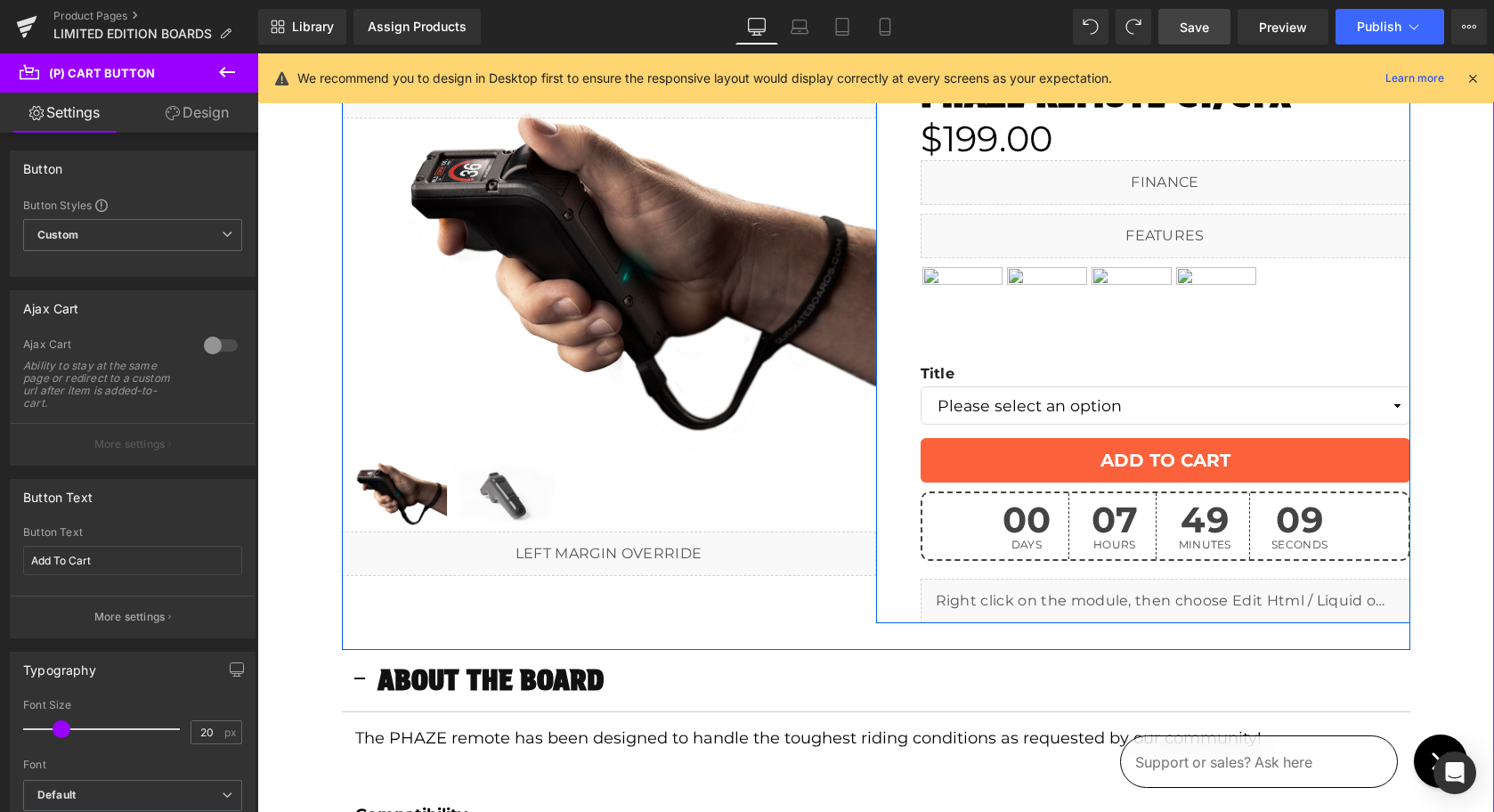
scroll to position [0, 0]
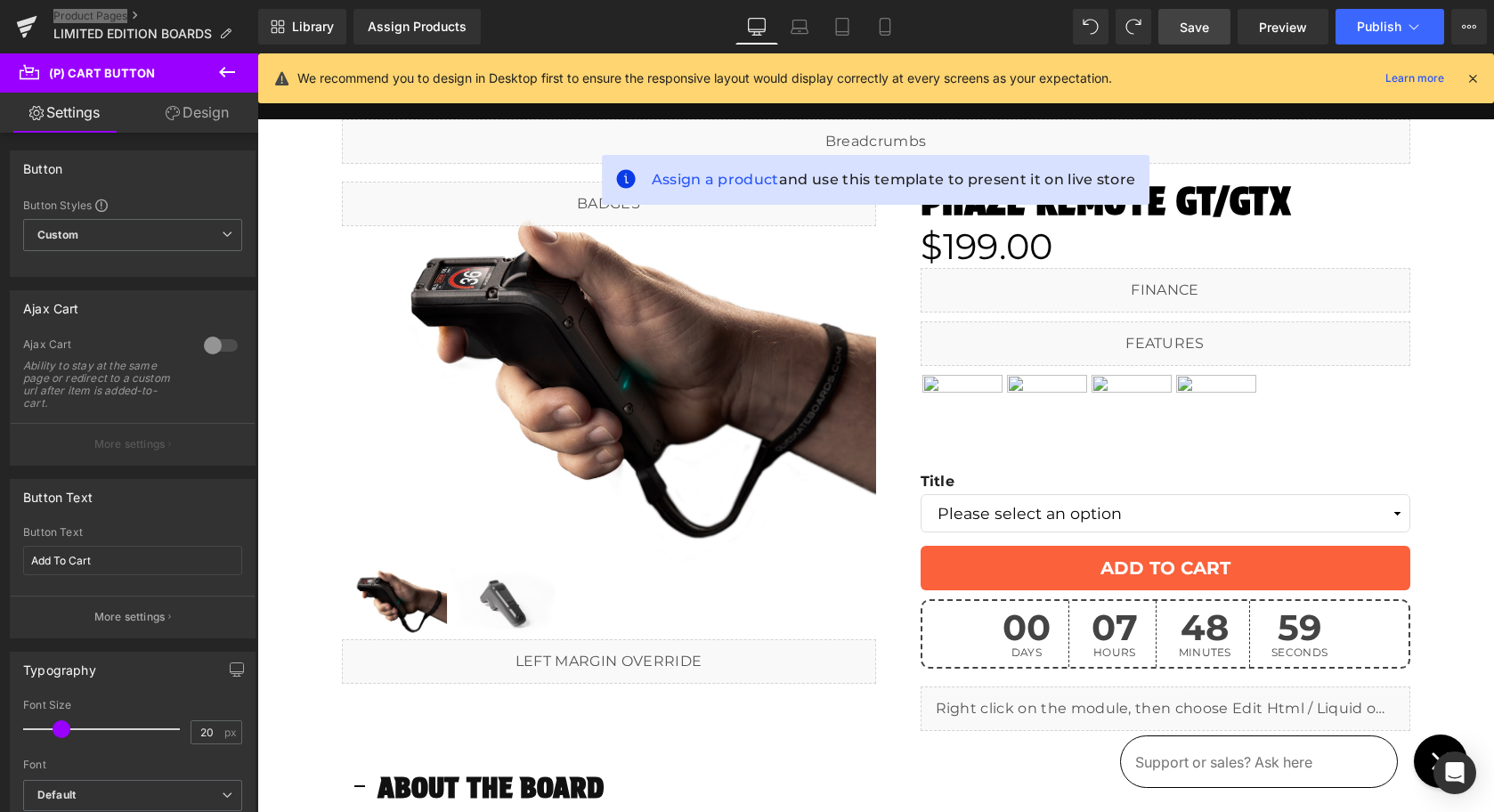
drag, startPoint x: 68, startPoint y: 12, endPoint x: 131, endPoint y: 5, distance: 63.4
click at [0, 0] on div "Product Pages LIMITED EDITION BOARDS" at bounding box center [129, 27] width 258 height 53
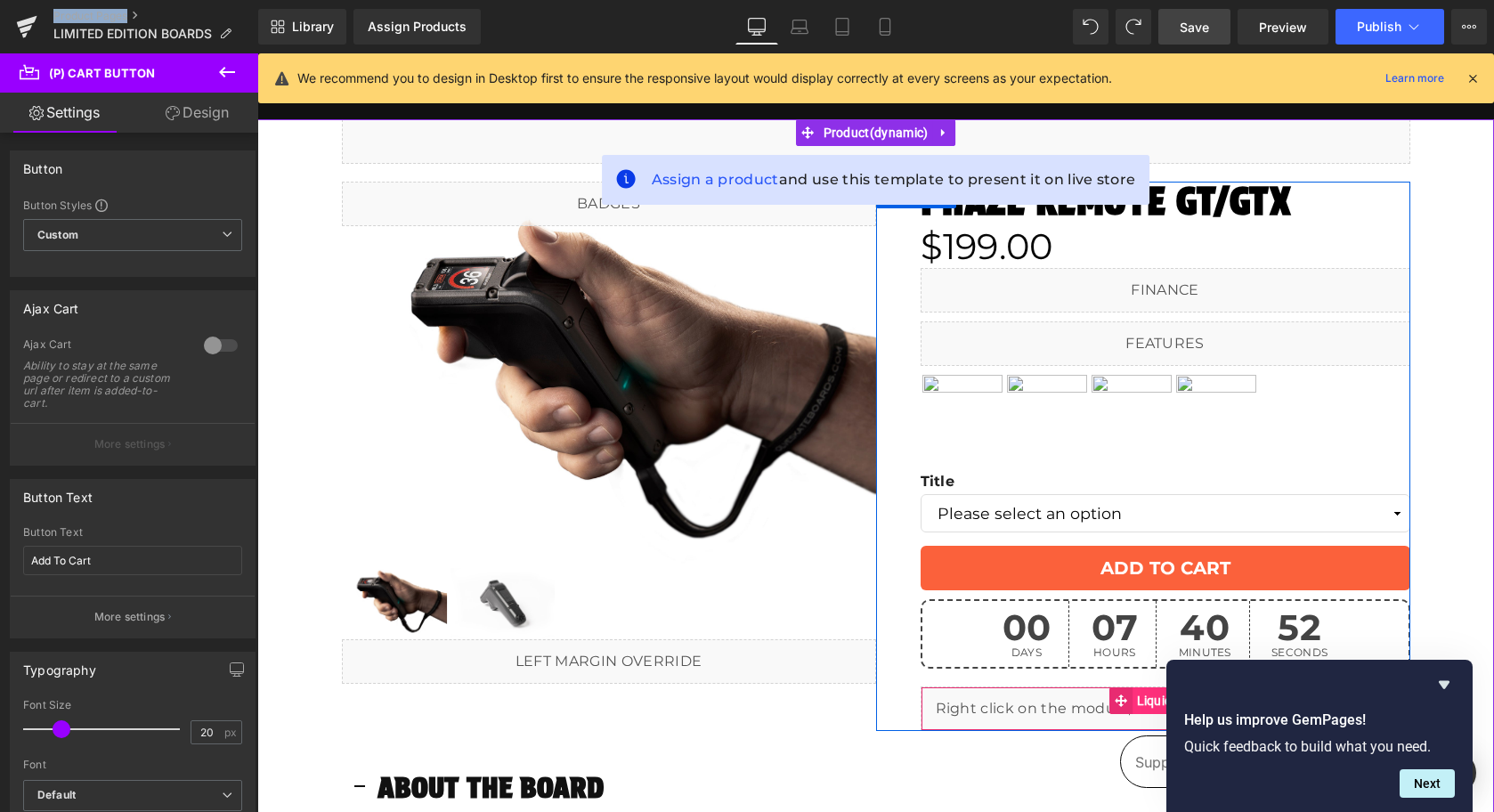
click at [1136, 702] on span "Liquid" at bounding box center [1155, 700] width 44 height 27
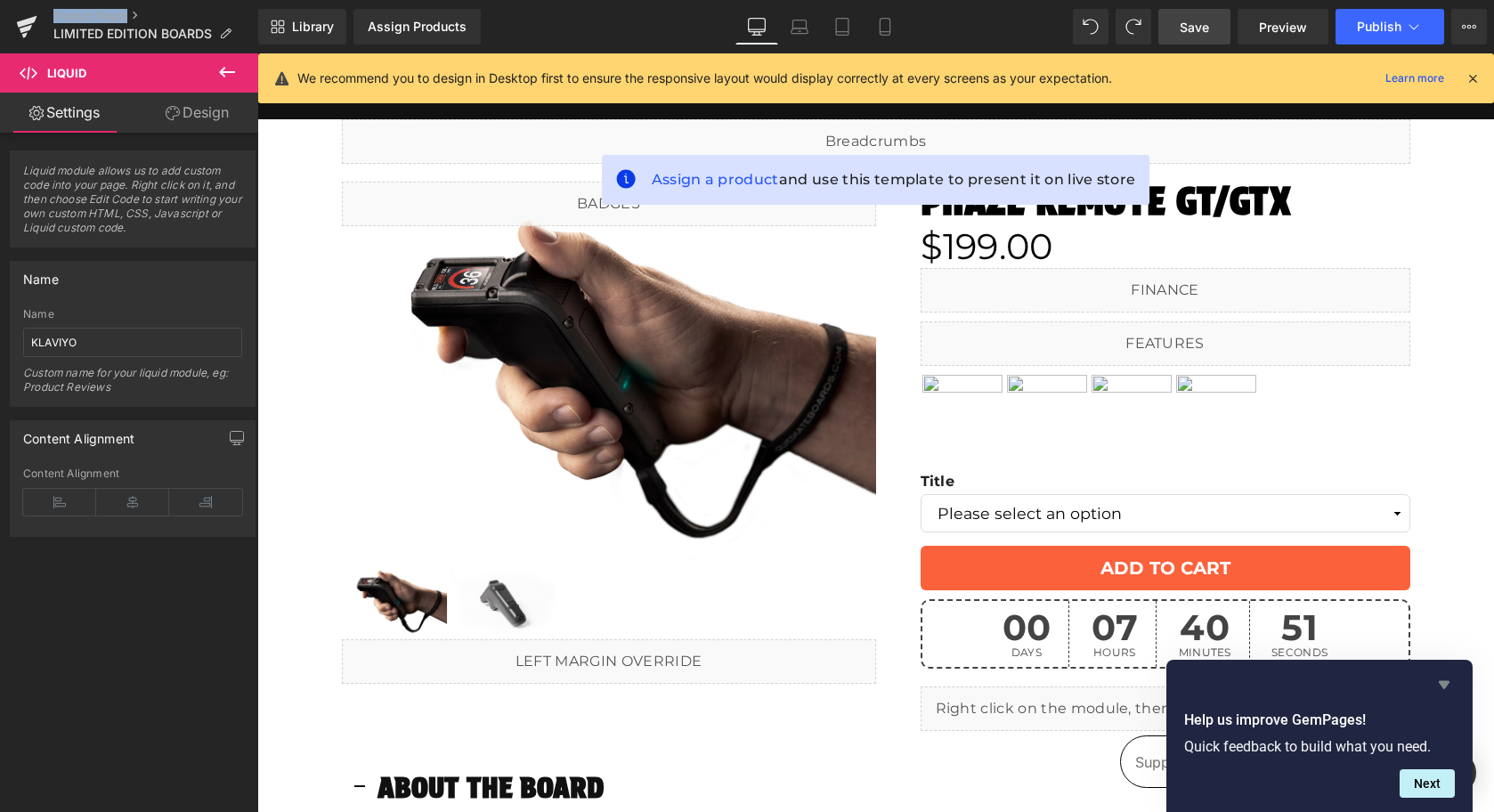
click at [1444, 684] on icon "Hide survey" at bounding box center [1444, 685] width 11 height 8
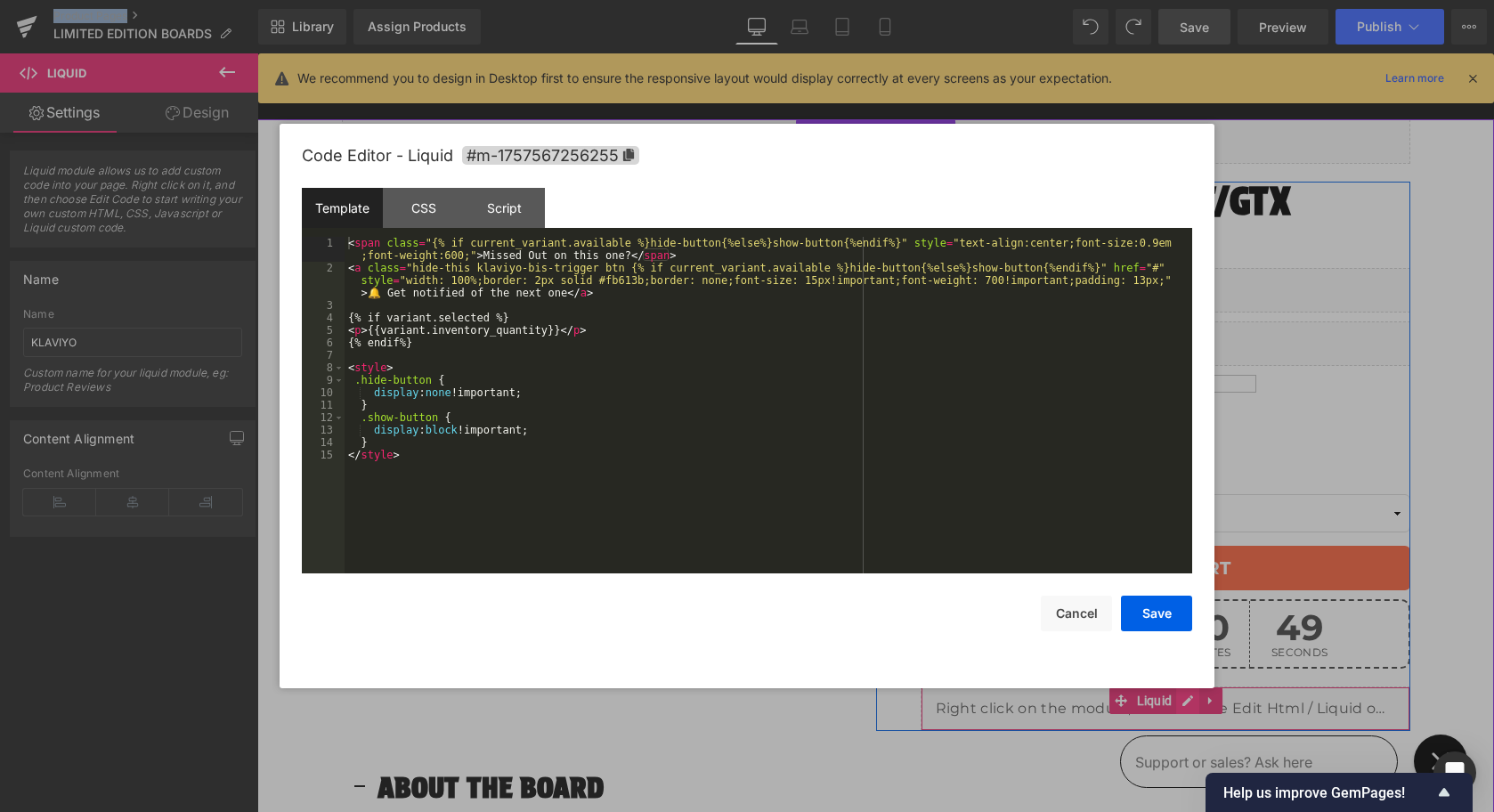
click at [1192, 701] on ul "Liquid" at bounding box center [1167, 700] width 114 height 27
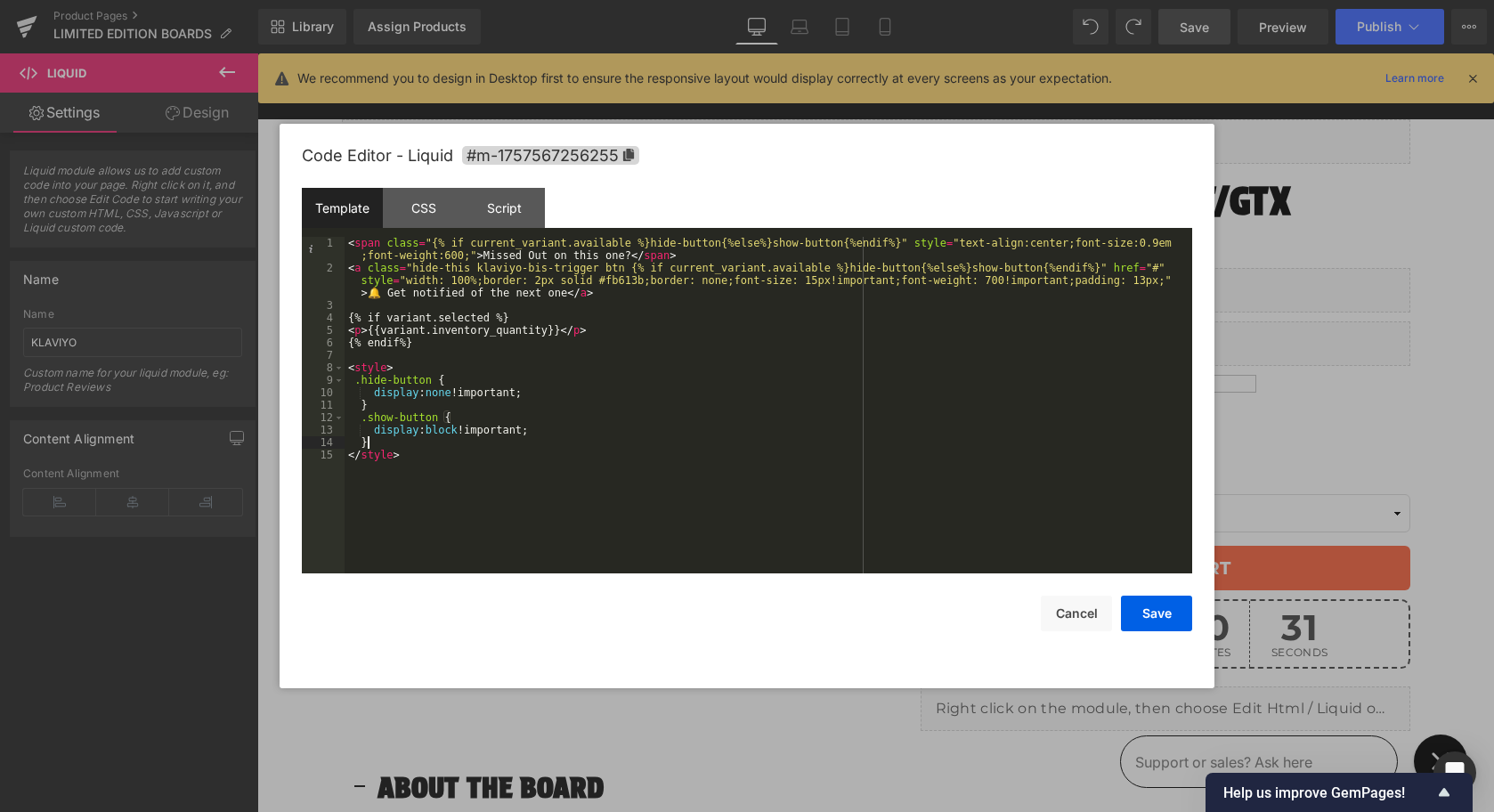
click at [404, 439] on div "< span class = "{% if current_variant.available %}hide-button{%else%}show-butto…" at bounding box center [768, 424] width 848 height 374
paste textarea
click at [430, 270] on div "< span class = "{% if current_variant.available %}hide-button{%else%}show-butto…" at bounding box center [768, 424] width 848 height 374
drag, startPoint x: 430, startPoint y: 270, endPoint x: 453, endPoint y: 271, distance: 23.0
click at [453, 271] on div "< span class = "{% if current_variant.available %}hide-button{%else%}show-butto…" at bounding box center [768, 424] width 848 height 374
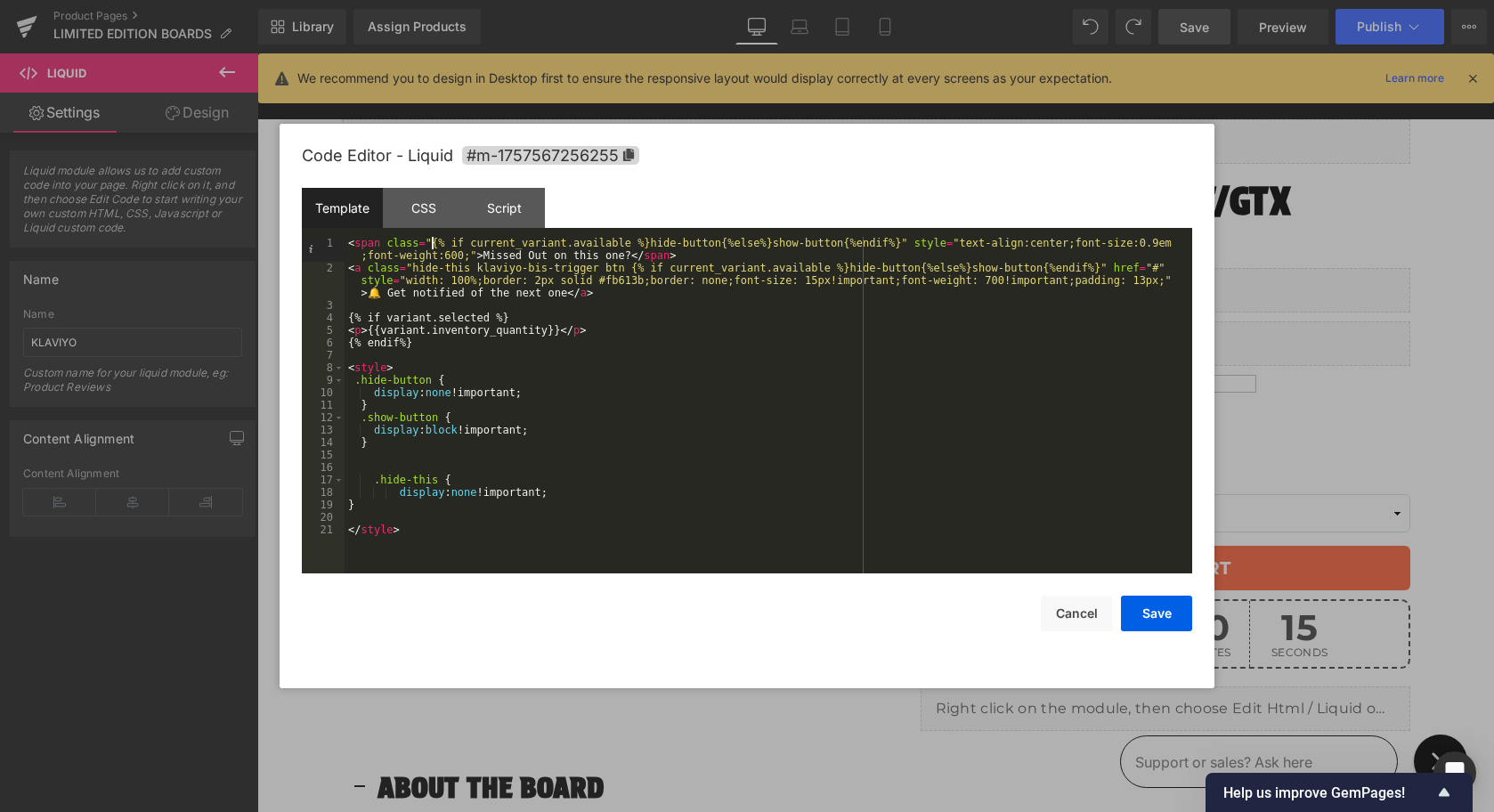
click at [433, 245] on div "< span class = "{% if current_variant.available %}hide-button{%else%}show-butto…" at bounding box center [768, 424] width 848 height 374
paste textarea
click at [1147, 613] on button "Save" at bounding box center [1156, 613] width 71 height 36
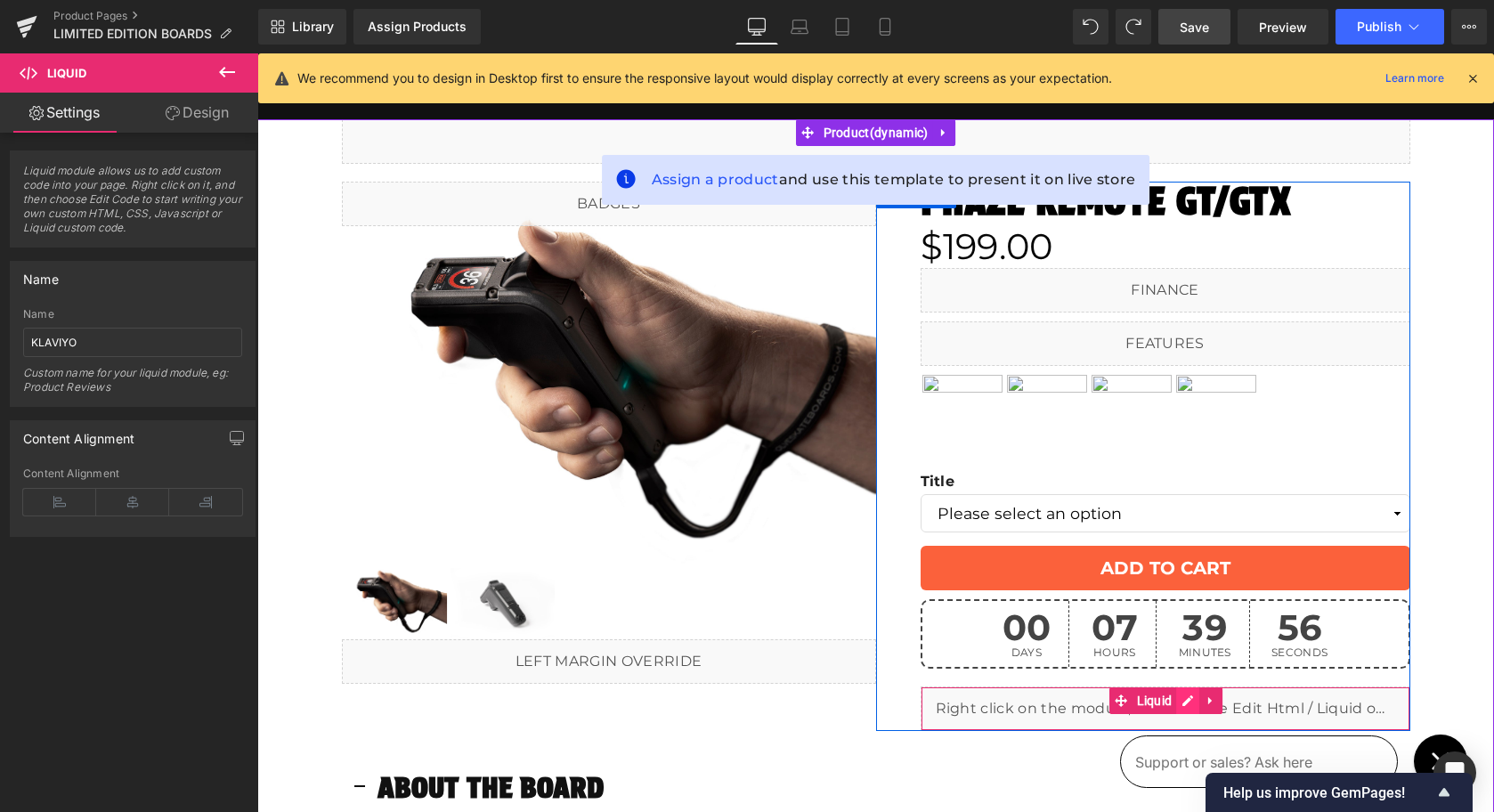
click at [1184, 706] on link at bounding box center [1188, 700] width 23 height 27
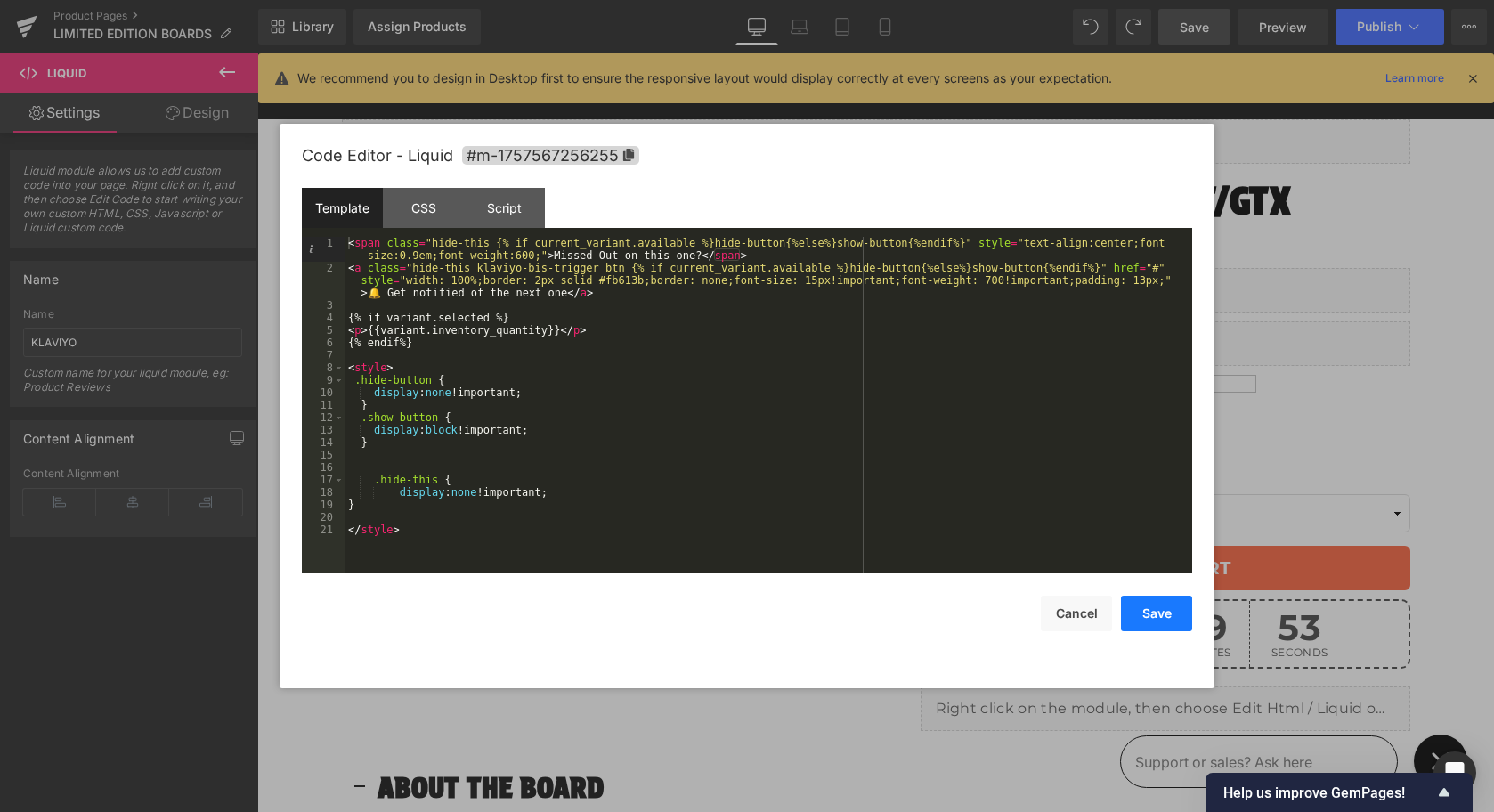
click at [1147, 610] on button "Save" at bounding box center [1156, 613] width 71 height 36
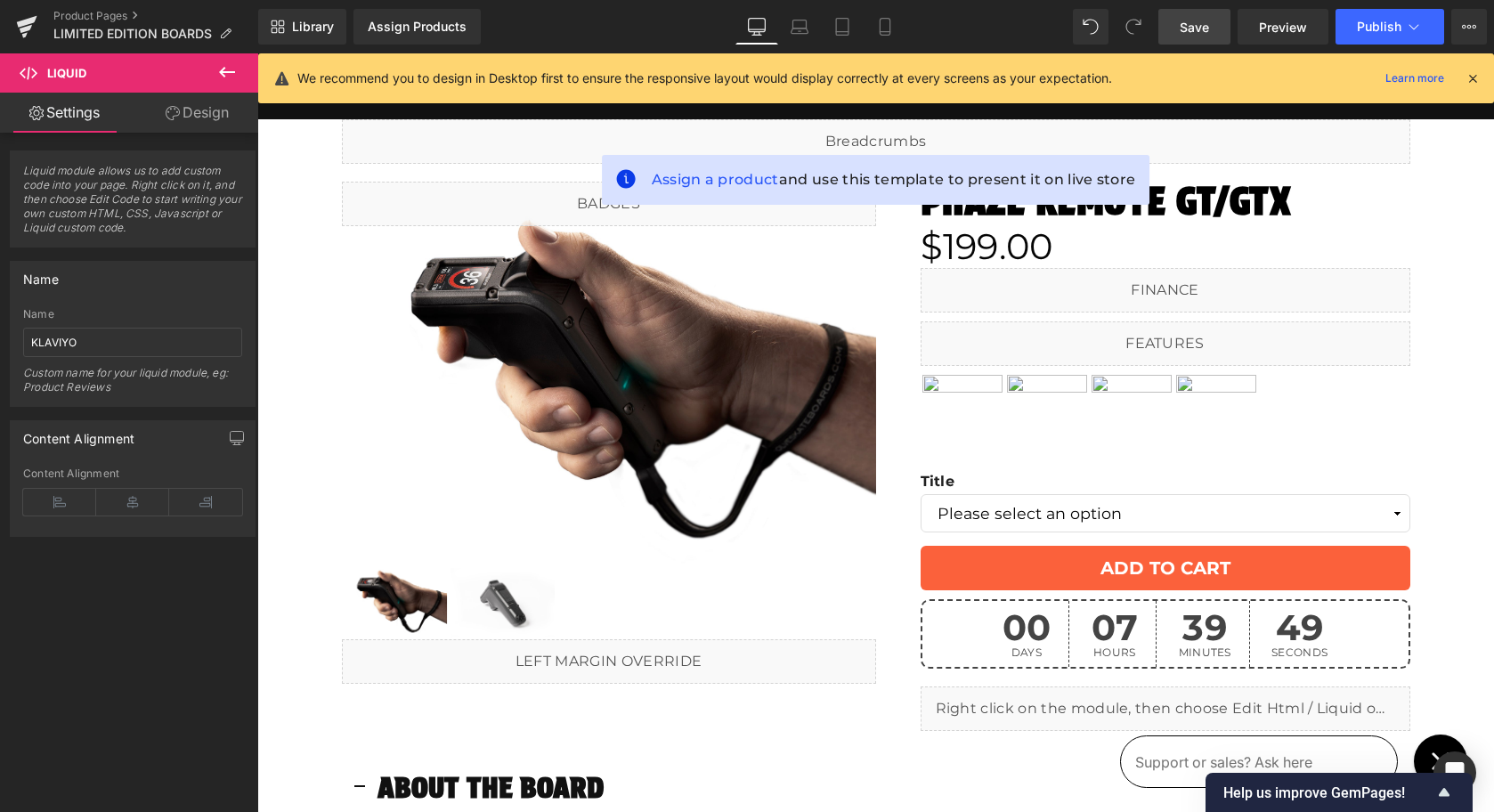
click at [1199, 28] on span "Save" at bounding box center [1194, 27] width 30 height 18
click at [1368, 35] on button "Publish" at bounding box center [1390, 27] width 109 height 36
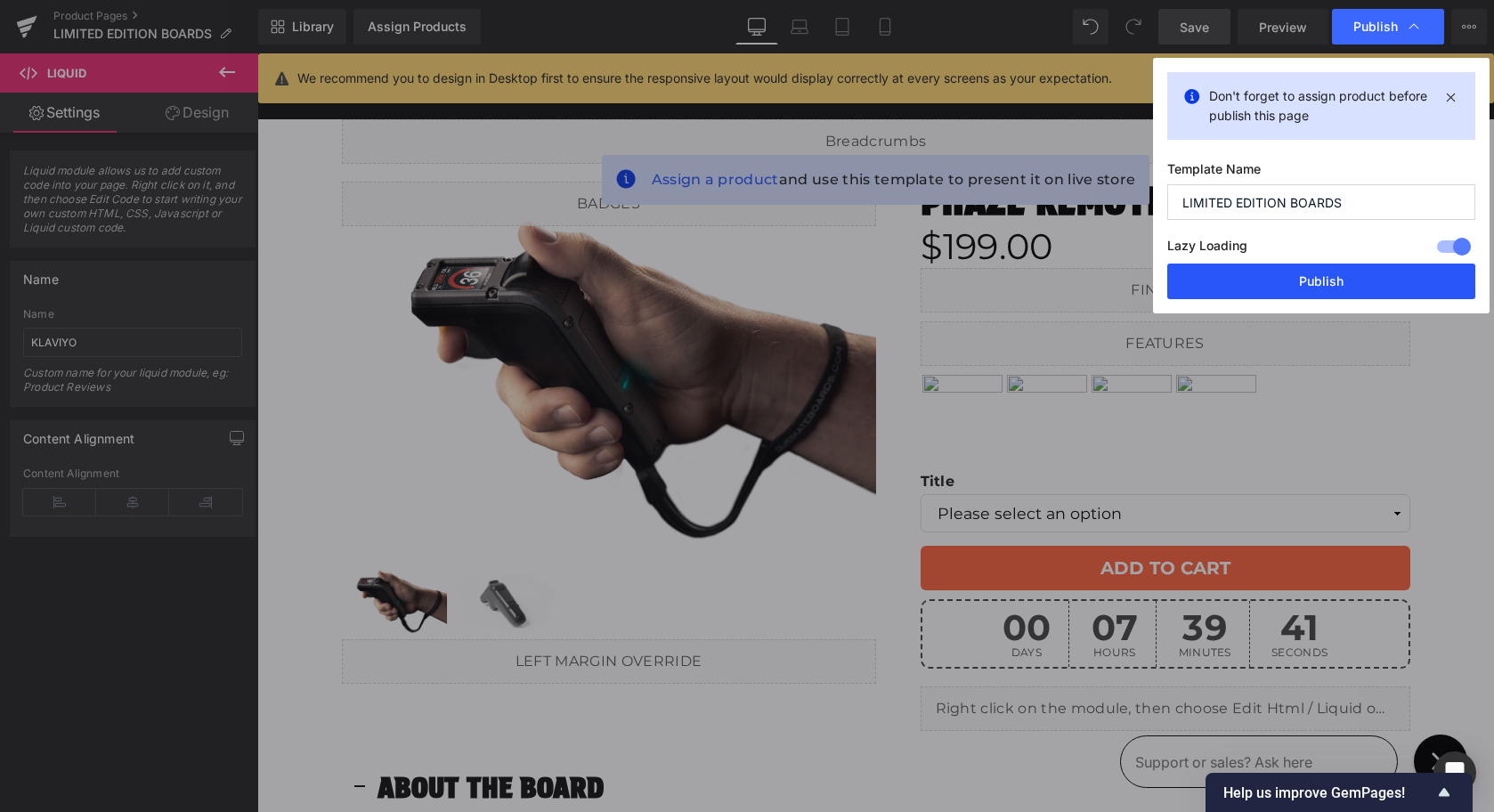
click at [1310, 275] on button "Publish" at bounding box center [1322, 281] width 308 height 36
